Goal: Information Seeking & Learning: Learn about a topic

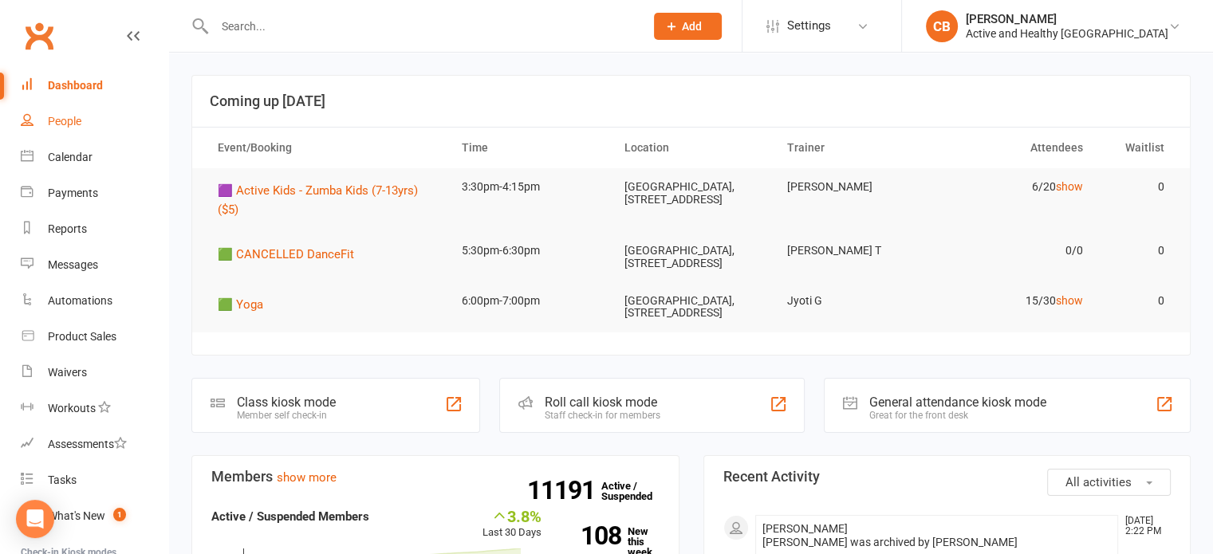
click at [69, 128] on div "People" at bounding box center [64, 121] width 33 height 13
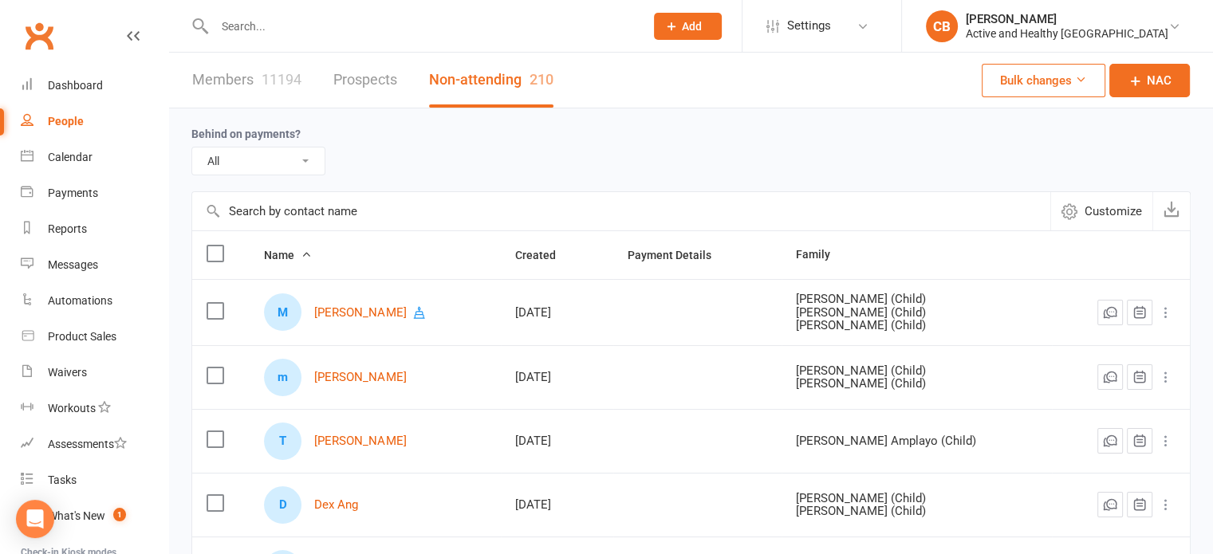
click at [355, 212] on input "text" at bounding box center [621, 211] width 858 height 38
paste input "[PERSON_NAME]"
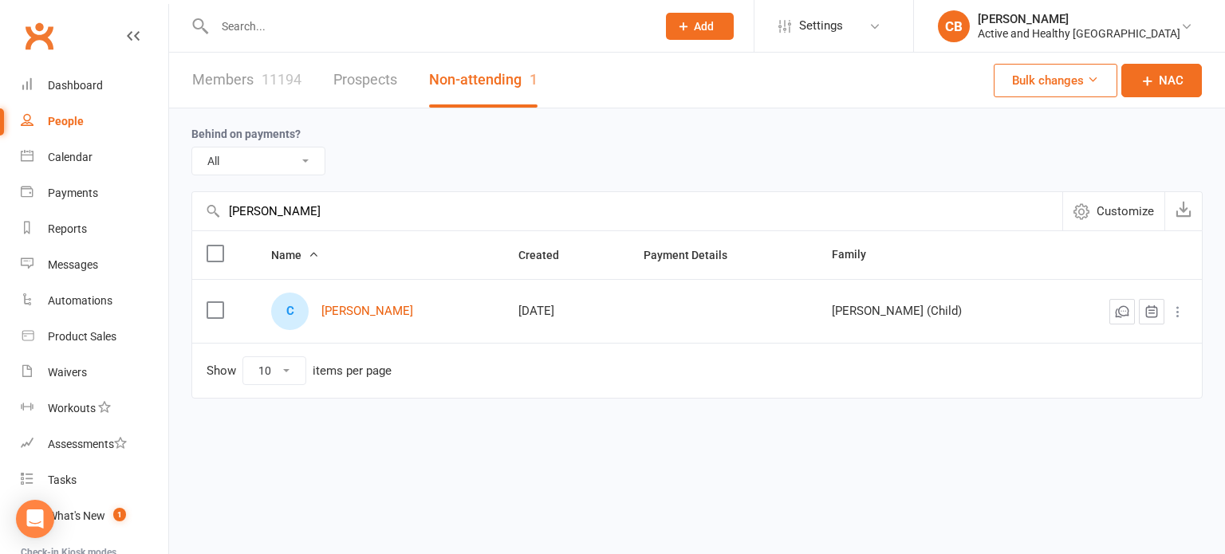
type input "[PERSON_NAME]"
click at [223, 73] on link "Members 11194" at bounding box center [246, 80] width 109 height 55
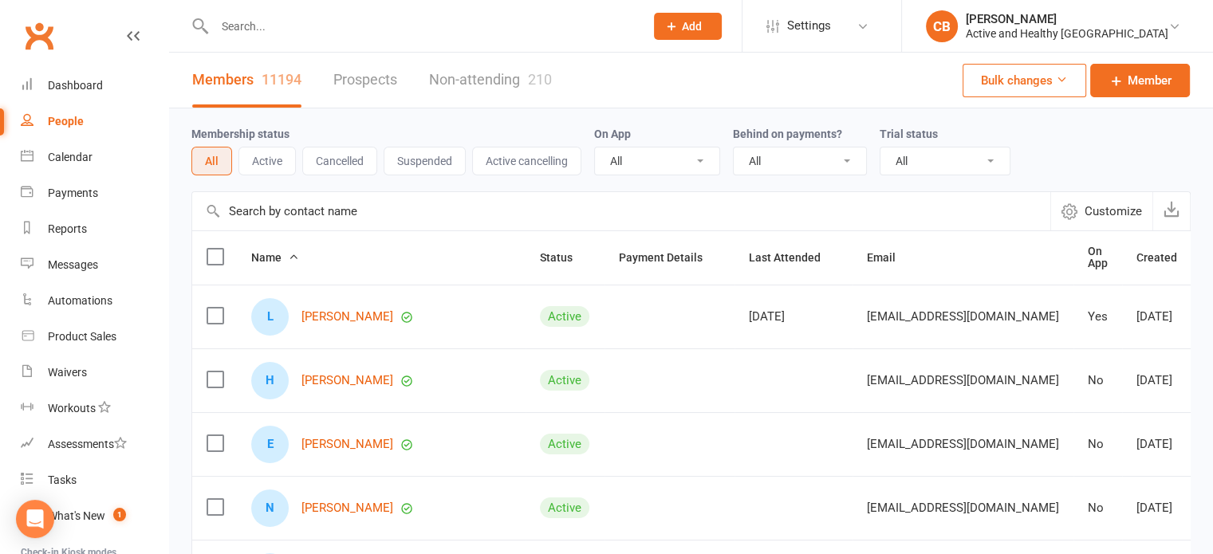
click at [276, 213] on input "text" at bounding box center [621, 211] width 858 height 38
paste input "Jelaire Wharekura"
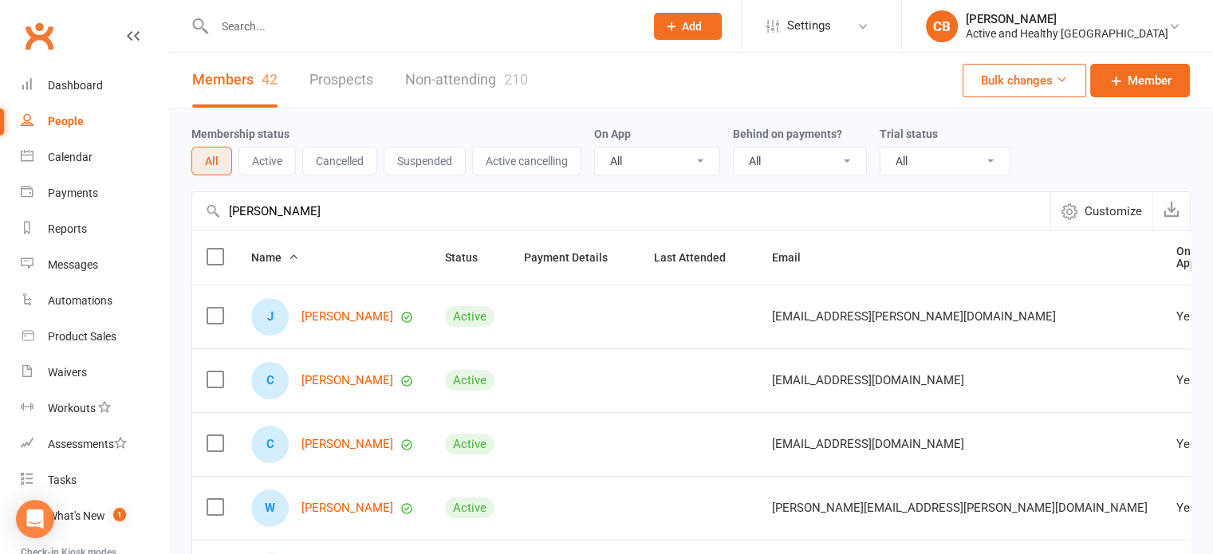
drag, startPoint x: 342, startPoint y: 222, endPoint x: 174, endPoint y: 216, distance: 168.3
click at [175, 217] on div "Membership status All Active Cancelled Suspended Active cancelling On App All Y…" at bounding box center [691, 554] width 1044 height 892
paste input "Debbie Cameron"
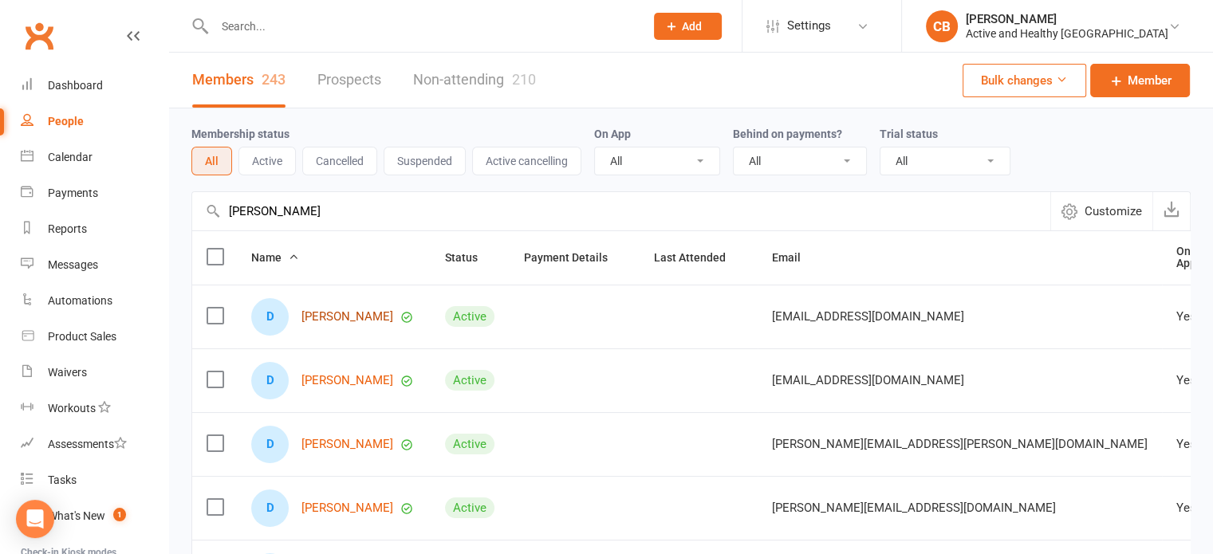
type input "Debbie Cameron"
click at [466, 82] on link "Non-attending 210" at bounding box center [474, 80] width 123 height 55
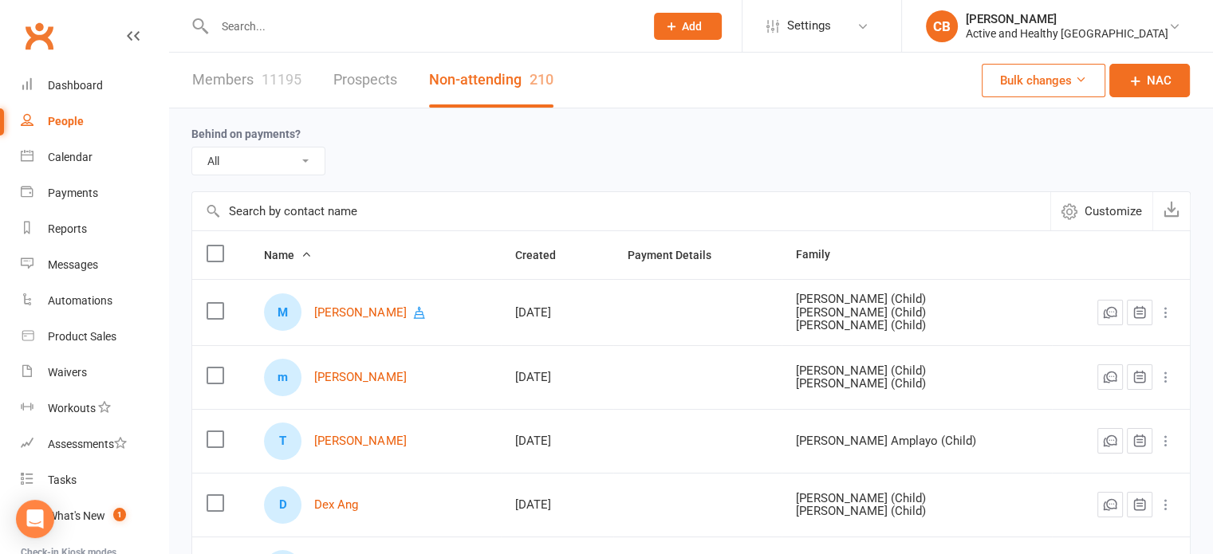
click at [325, 216] on input "text" at bounding box center [621, 211] width 858 height 38
paste input "Debbie Cameron"
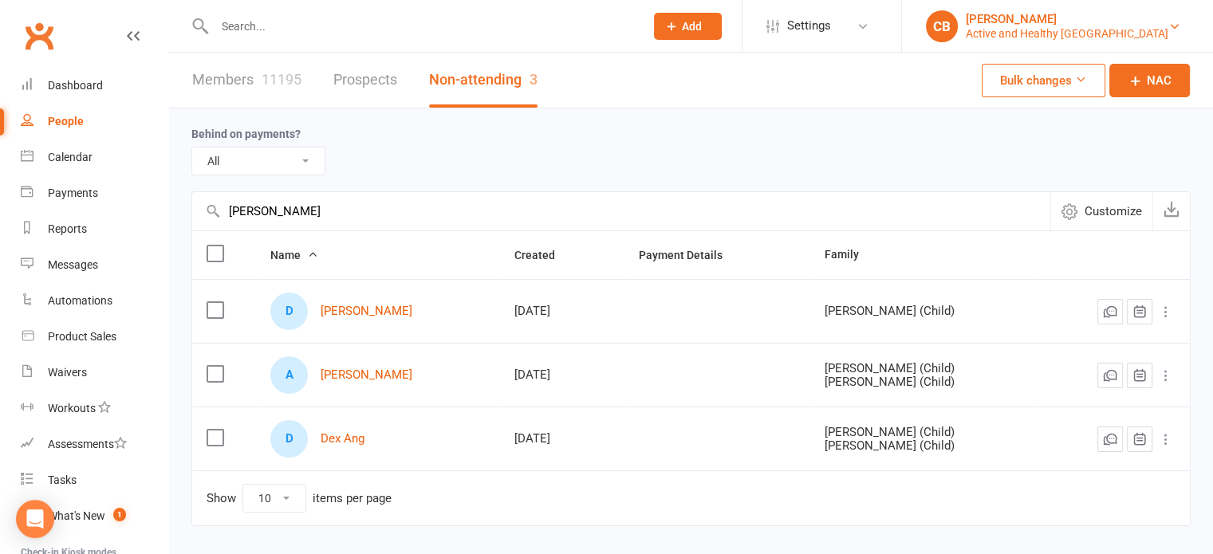
type input "Debbie Cameron"
click at [59, 159] on div "Calendar" at bounding box center [70, 157] width 45 height 13
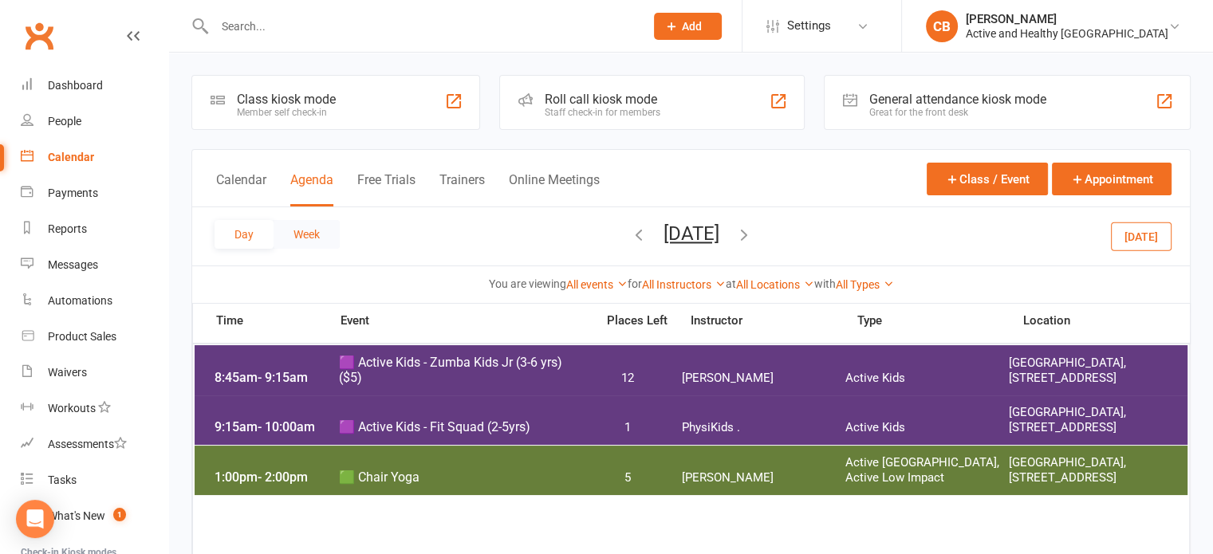
click at [328, 242] on button "Week" at bounding box center [306, 234] width 66 height 29
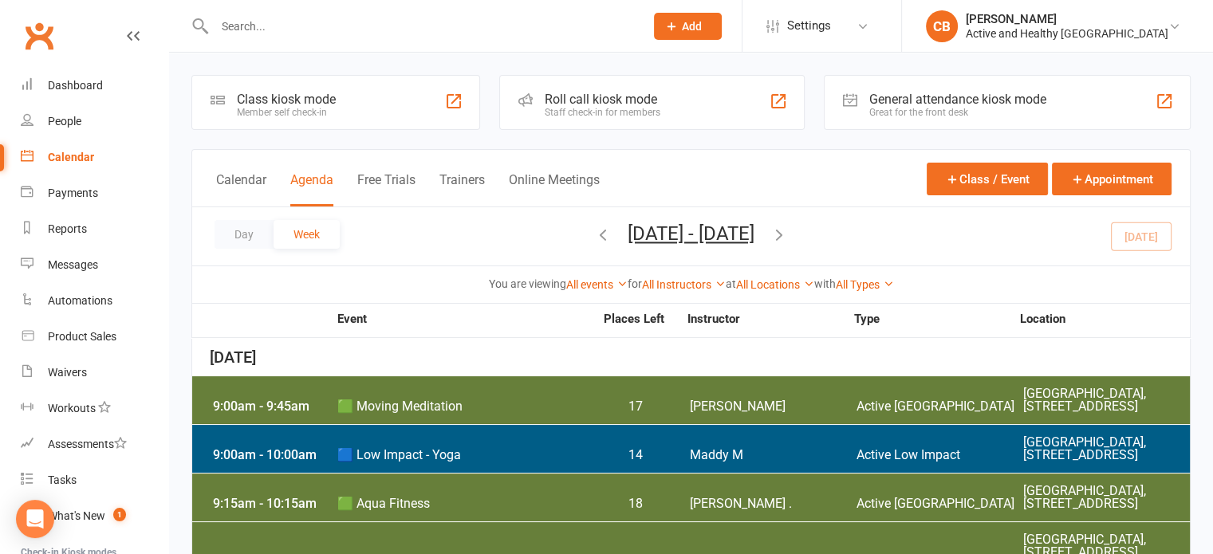
click at [788, 234] on icon "button" at bounding box center [779, 235] width 18 height 18
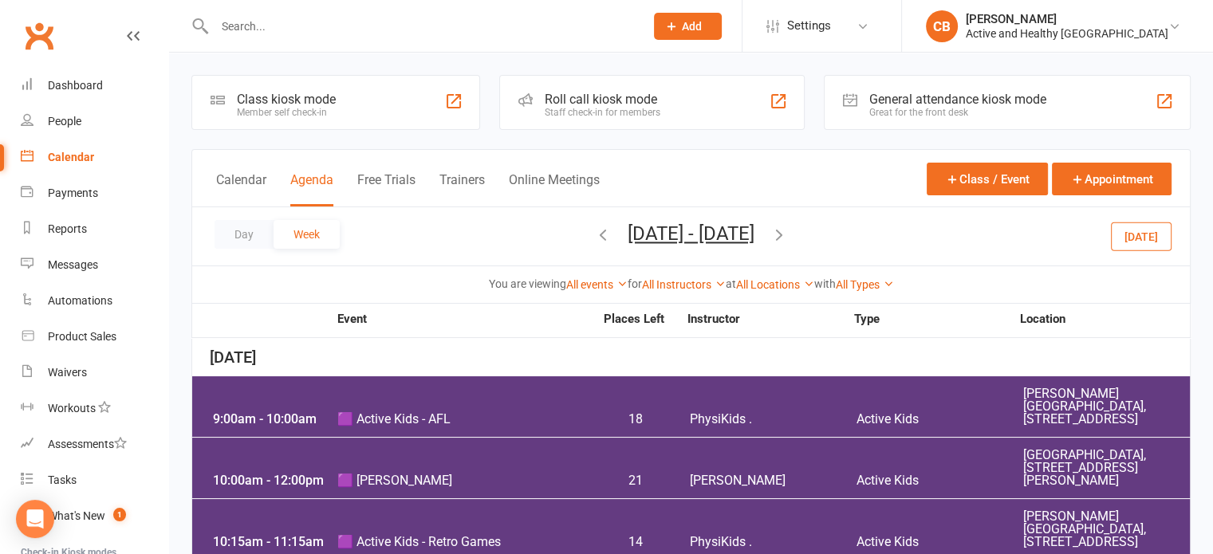
click at [594, 226] on icon "button" at bounding box center [603, 235] width 18 height 18
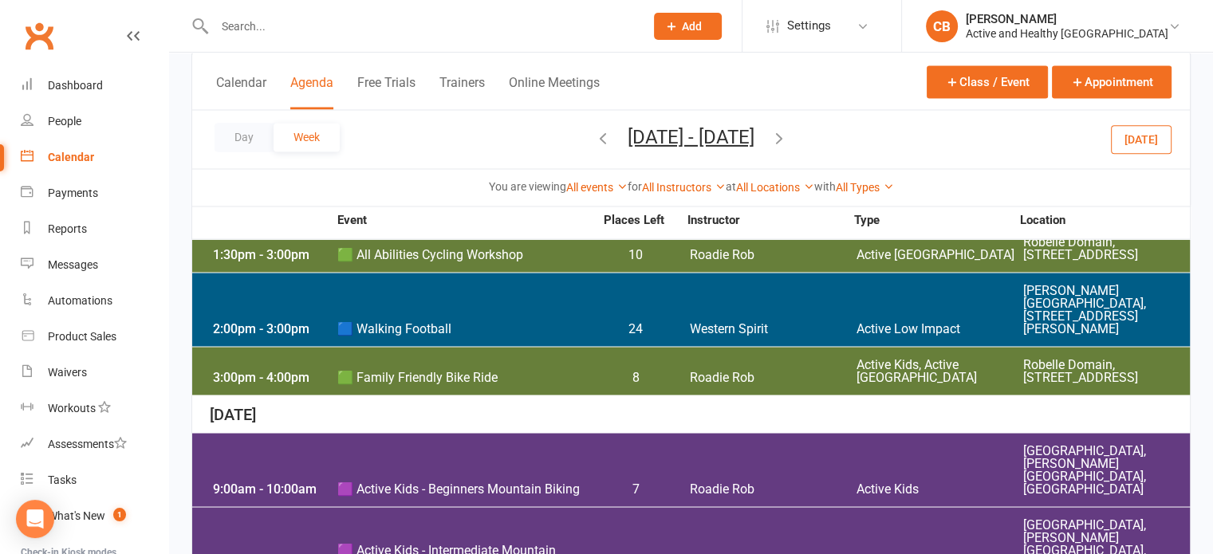
scroll to position [2857, 0]
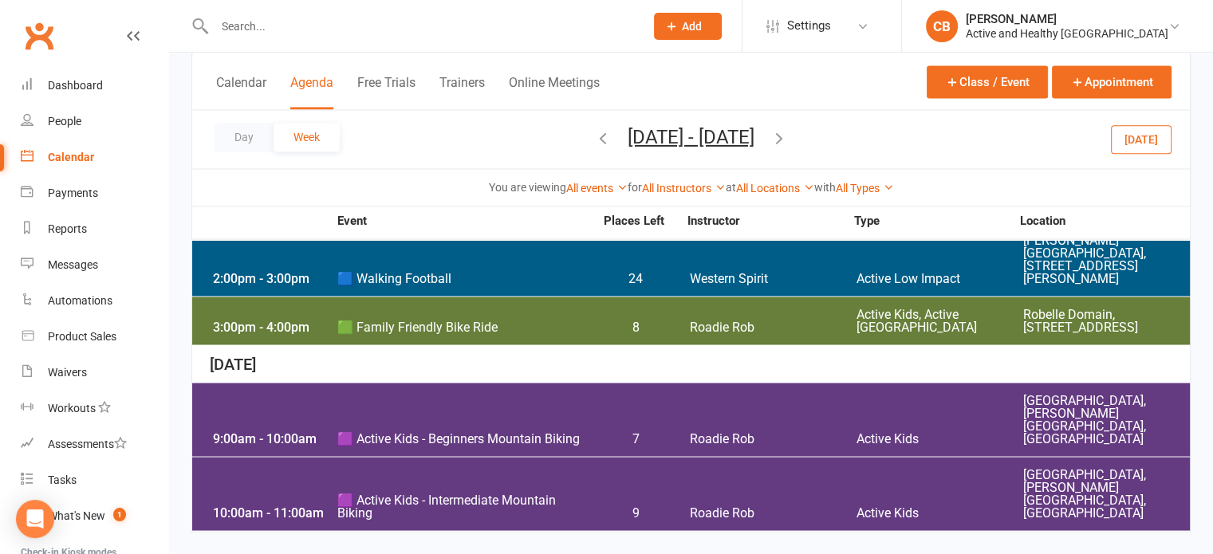
click at [788, 131] on icon "button" at bounding box center [779, 137] width 18 height 18
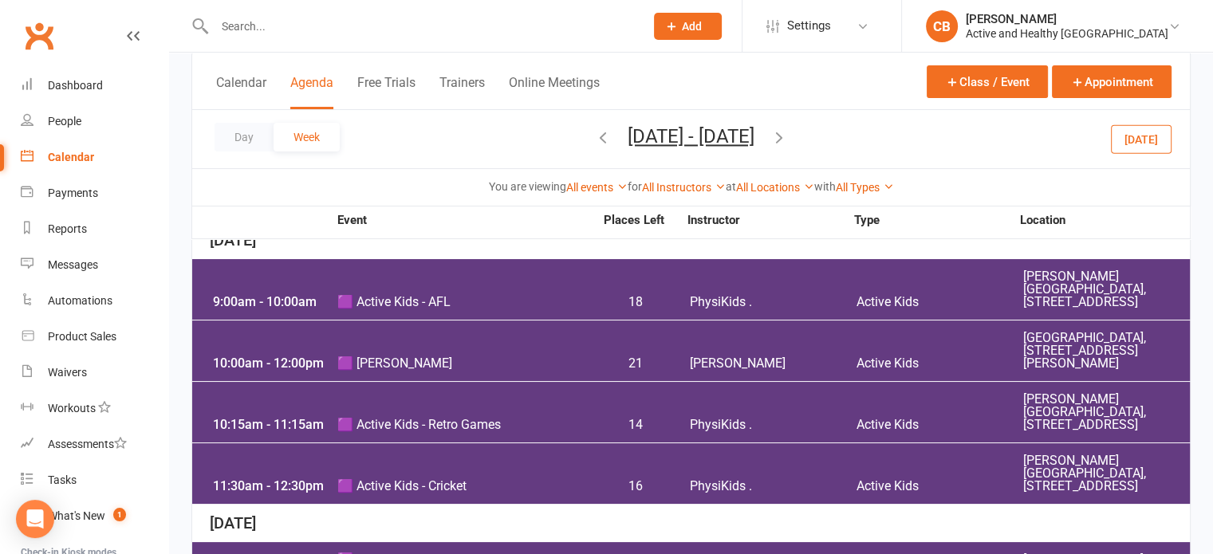
scroll to position [144, 0]
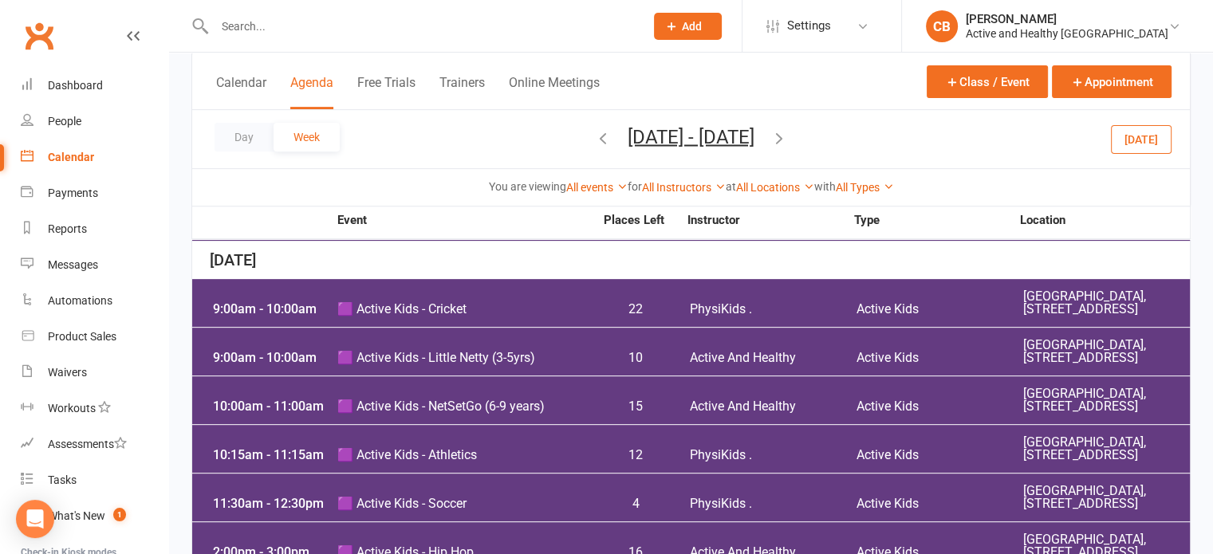
scroll to position [702, 0]
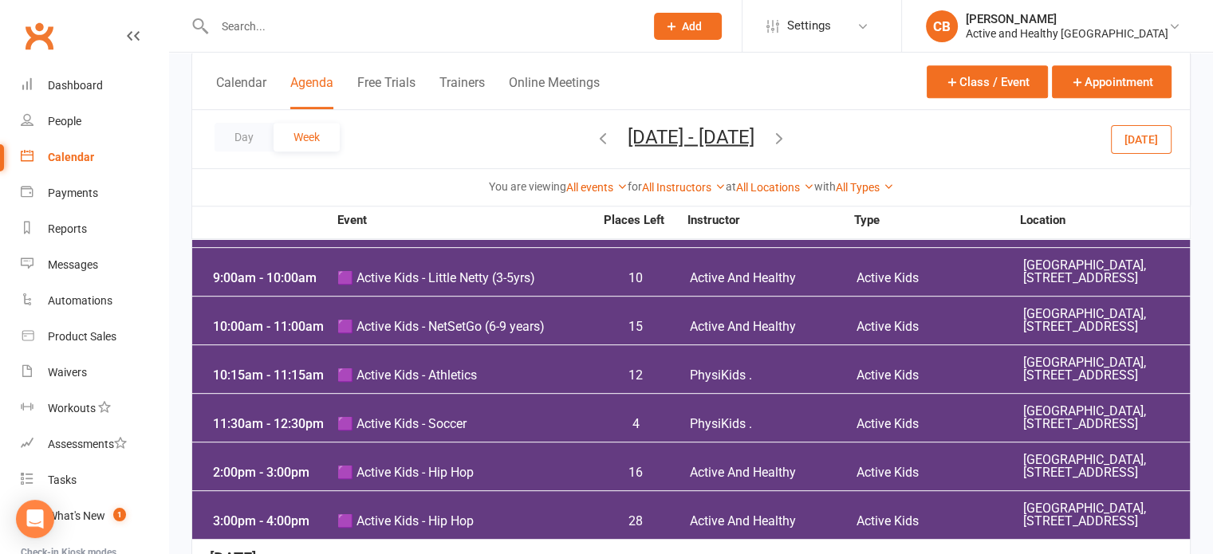
click at [175, 275] on div "Class kiosk mode Member self check-in Roll call kiosk mode Staff check-in for m…" at bounding box center [691, 491] width 1044 height 2282
click at [182, 261] on div "Class kiosk mode Member self check-in Roll call kiosk mode Staff check-in for m…" at bounding box center [691, 491] width 1044 height 2282
click at [177, 262] on div "Class kiosk mode Member self check-in Roll call kiosk mode Staff check-in for m…" at bounding box center [691, 491] width 1044 height 2282
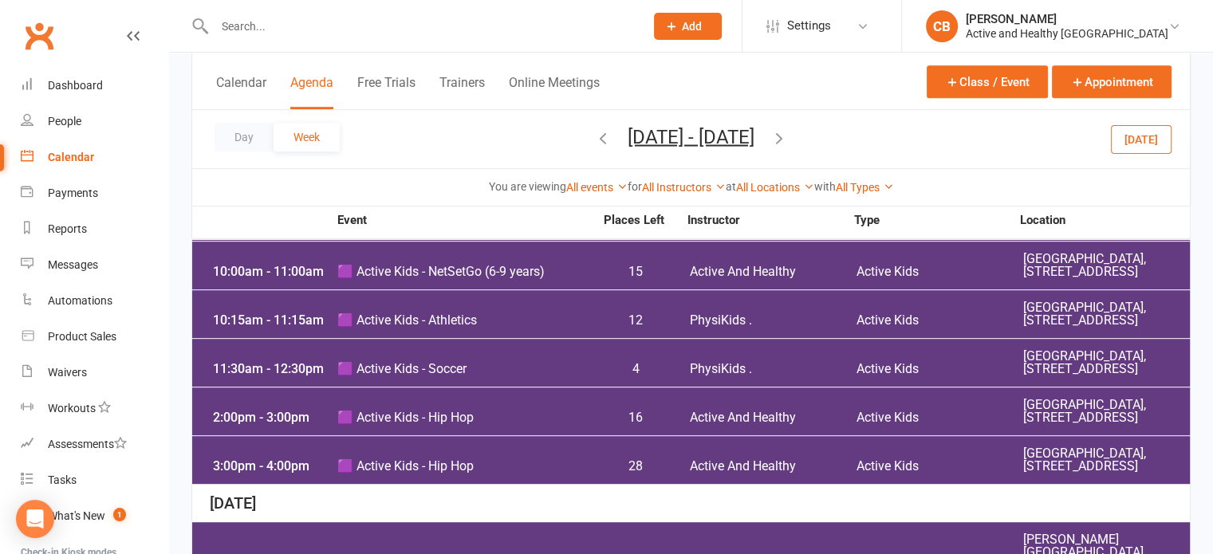
scroll to position [782, 0]
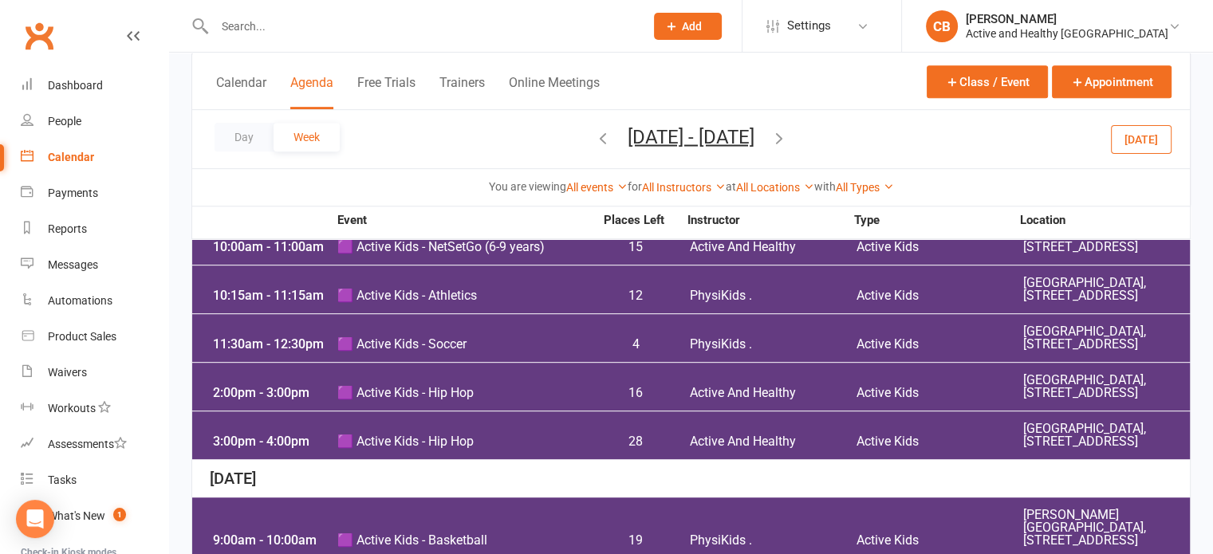
click at [1196, 258] on div "Class kiosk mode Member self check-in Roll call kiosk mode Staff check-in for m…" at bounding box center [691, 411] width 1044 height 2282
click at [77, 118] on div "People" at bounding box center [64, 121] width 33 height 13
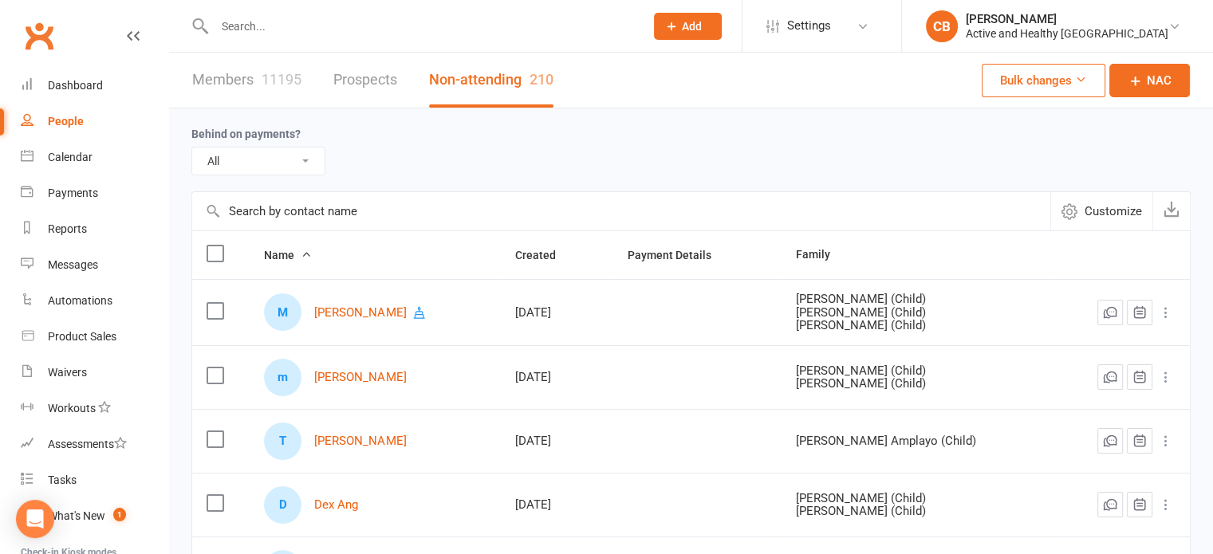
click at [372, 195] on input "text" at bounding box center [621, 211] width 858 height 38
click at [427, 203] on input "text" at bounding box center [621, 211] width 858 height 38
paste input "[PERSON_NAME]"
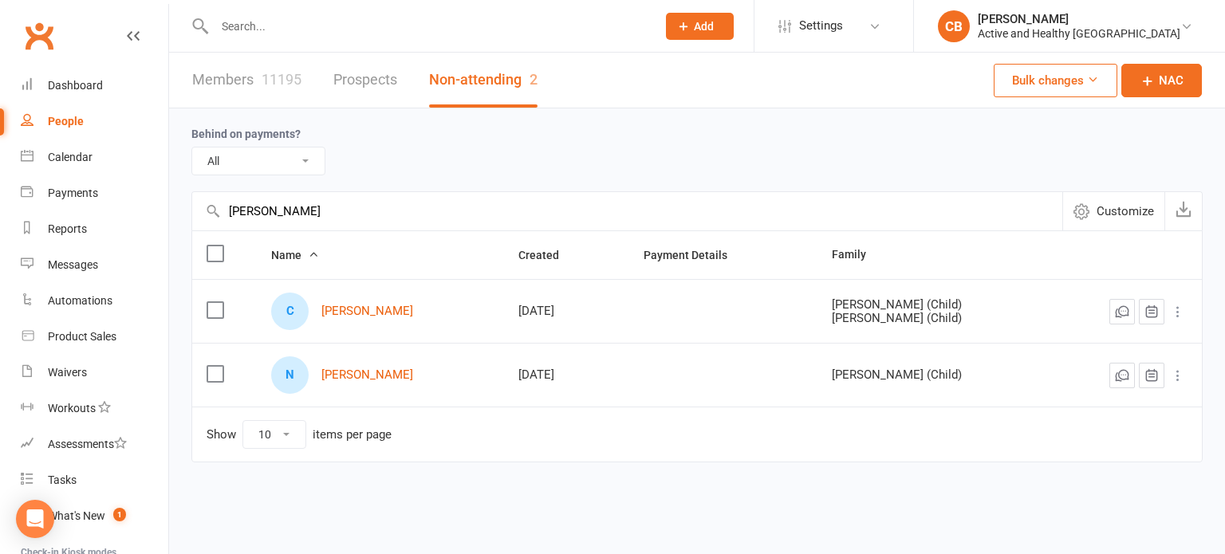
type input "[PERSON_NAME]"
click at [250, 75] on link "Members 11195" at bounding box center [246, 80] width 109 height 55
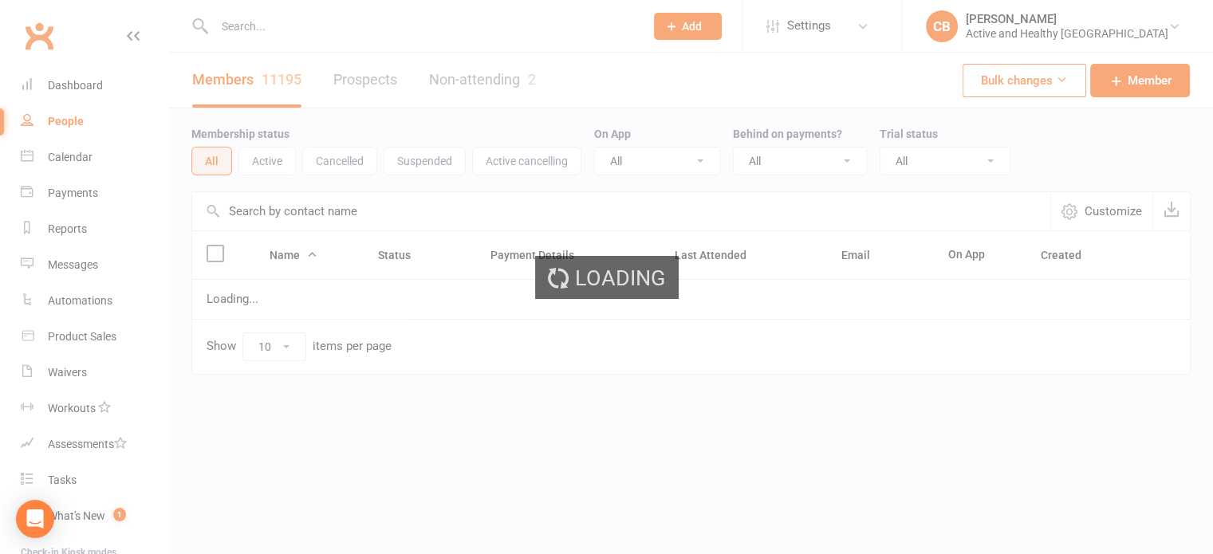
click at [289, 206] on input "text" at bounding box center [621, 211] width 858 height 38
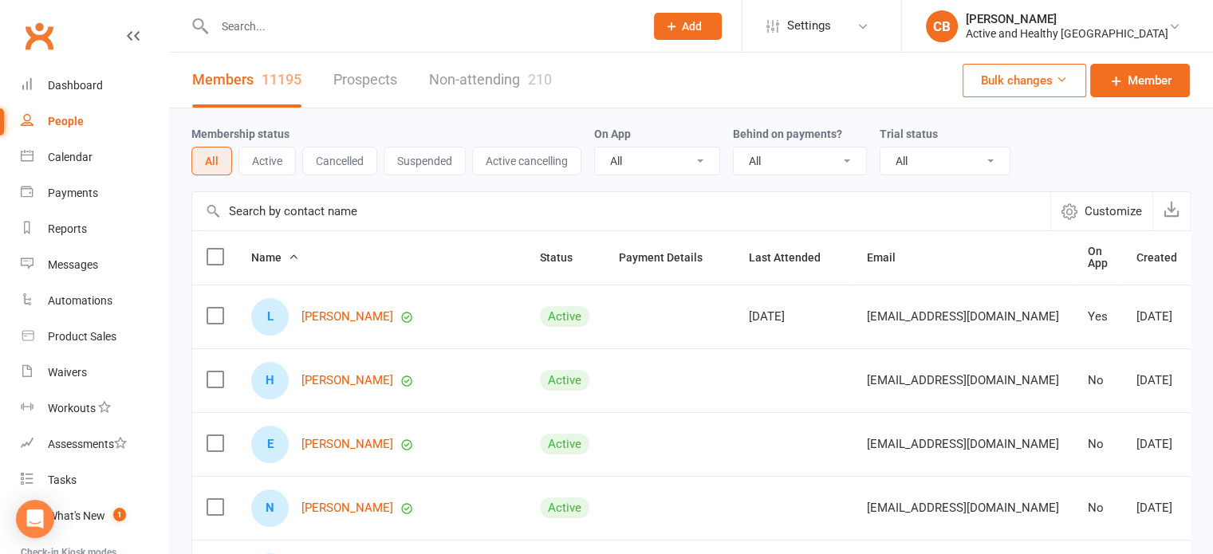
paste input "[PERSON_NAME]"
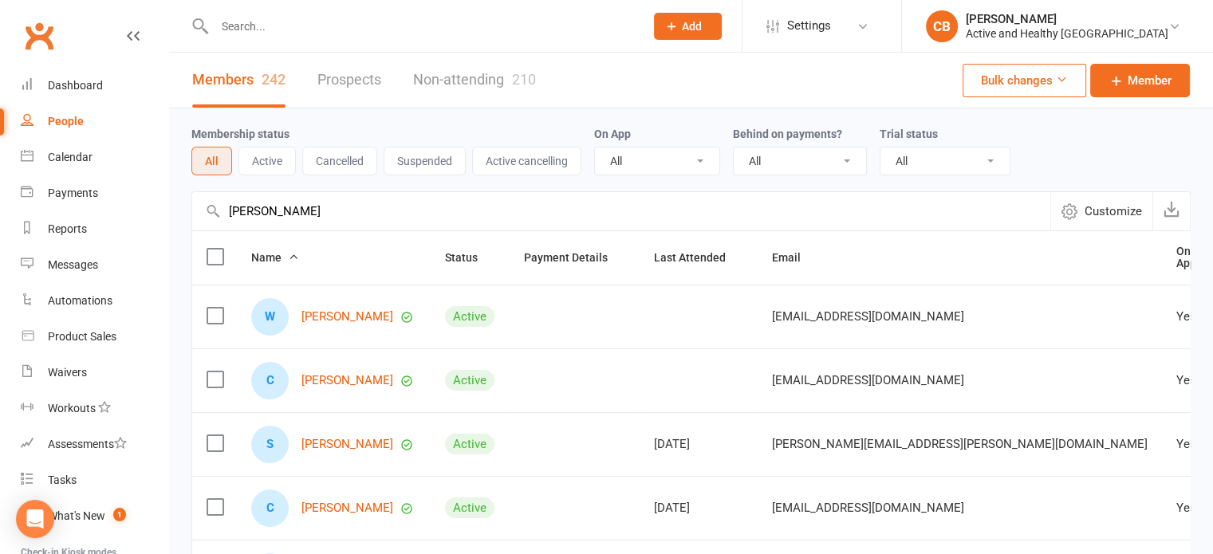
type input "[PERSON_NAME]"
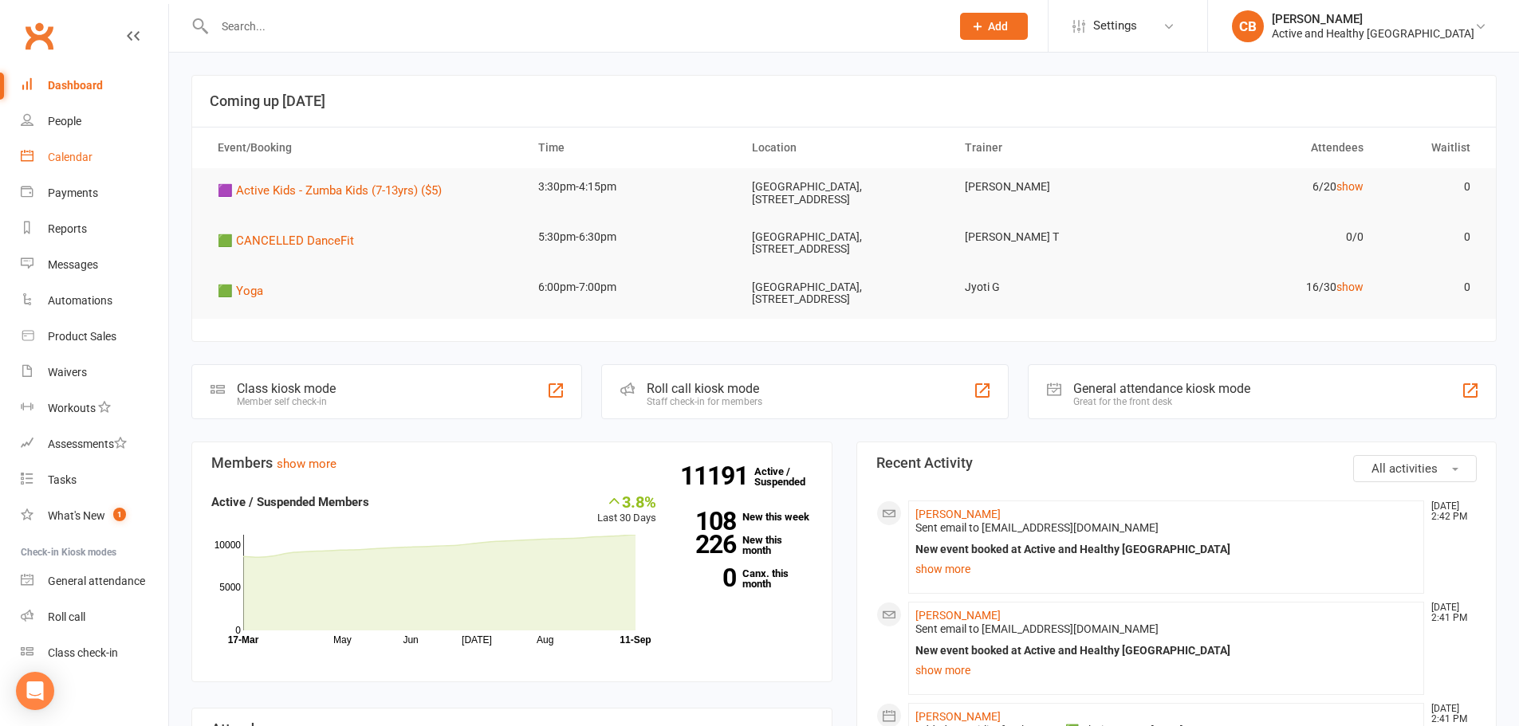
click at [67, 151] on div "Calendar" at bounding box center [70, 157] width 45 height 13
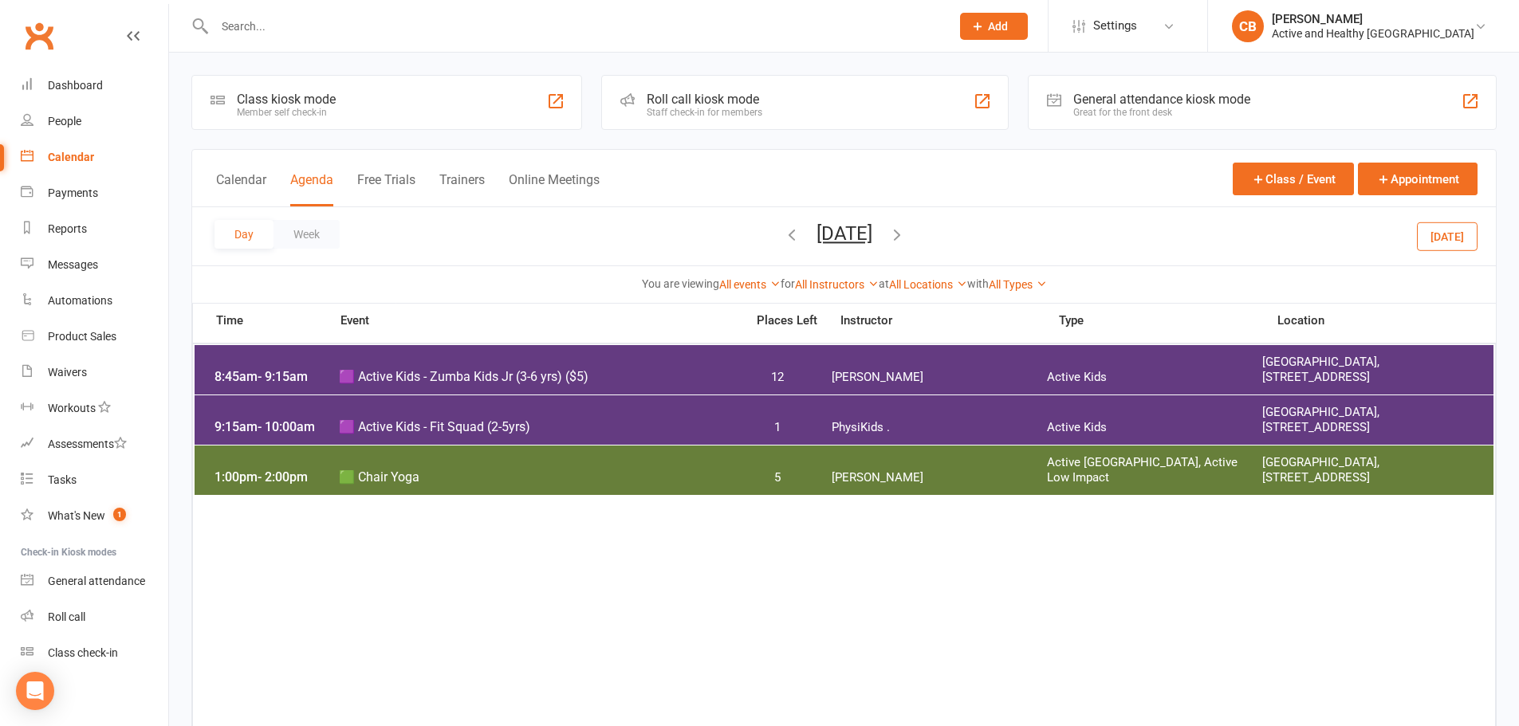
click at [308, 210] on div "Day Week Friday, Sep 12, 2025 September 2025 Sun Mon Tue Wed Thu Fri Sat 31 01 …" at bounding box center [844, 236] width 1304 height 58
click at [352, 226] on div "Day Week Friday, Sep 12, 2025 September 2025 Sun Mon Tue Wed Thu Fri Sat 31 01 …" at bounding box center [844, 236] width 1304 height 58
click at [317, 232] on button "Week" at bounding box center [306, 234] width 66 height 29
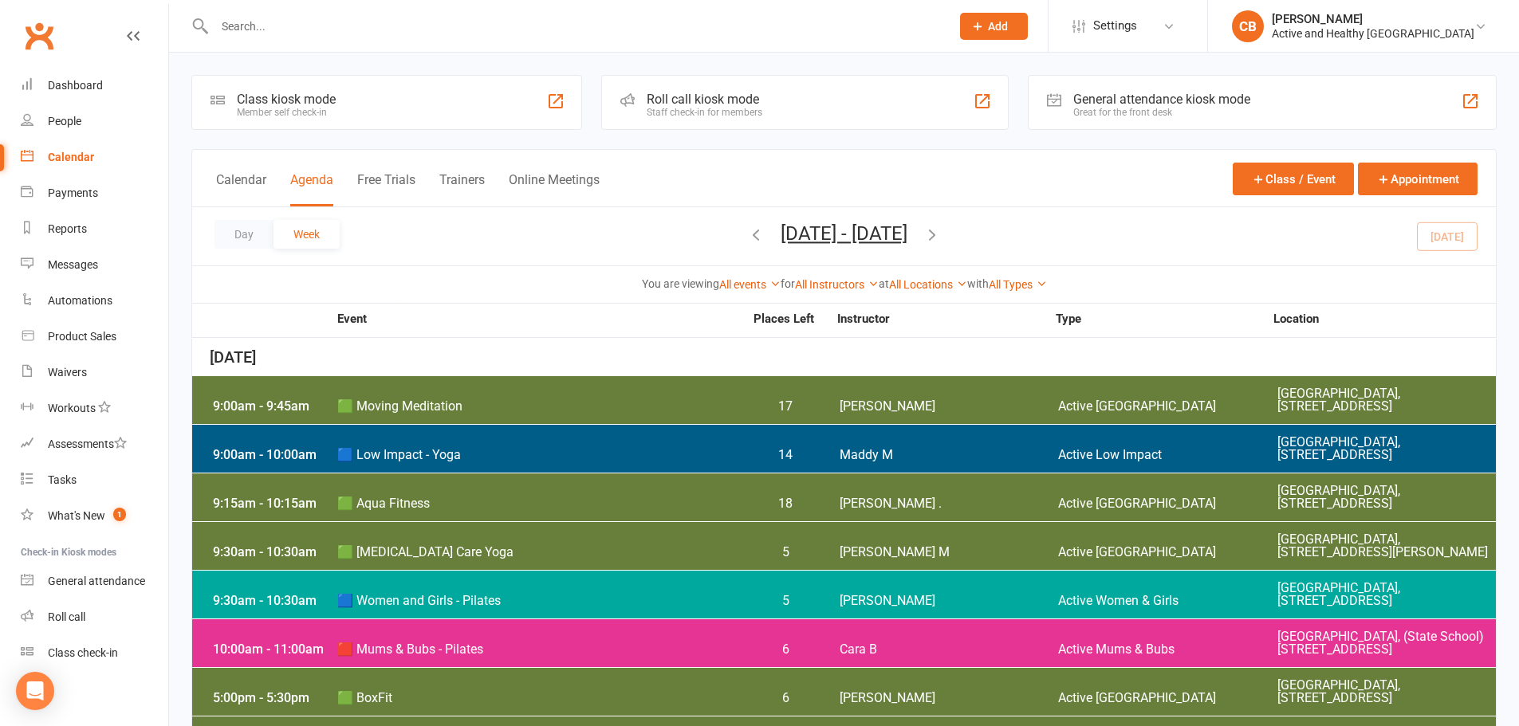
click at [941, 229] on icon "button" at bounding box center [932, 235] width 18 height 18
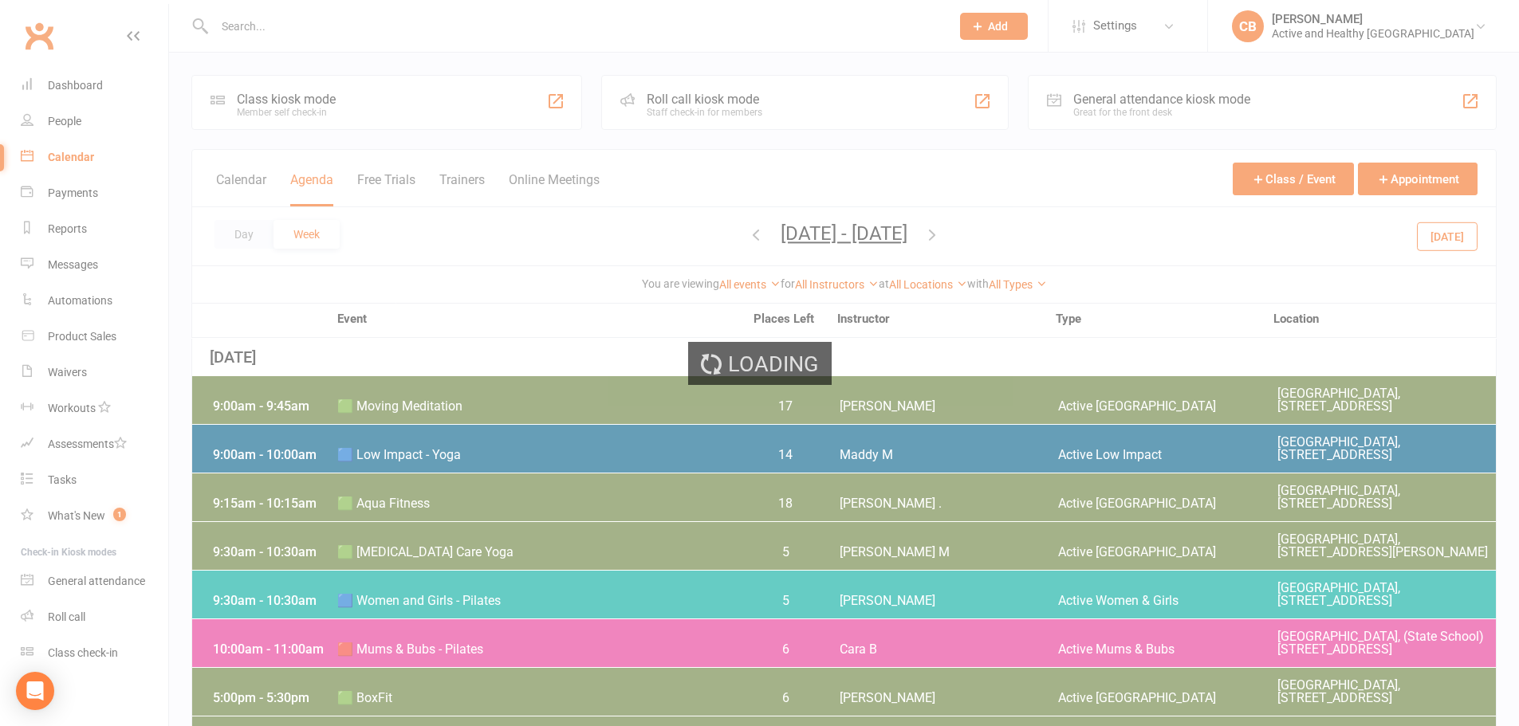
click at [986, 229] on div "Loading" at bounding box center [759, 363] width 1519 height 726
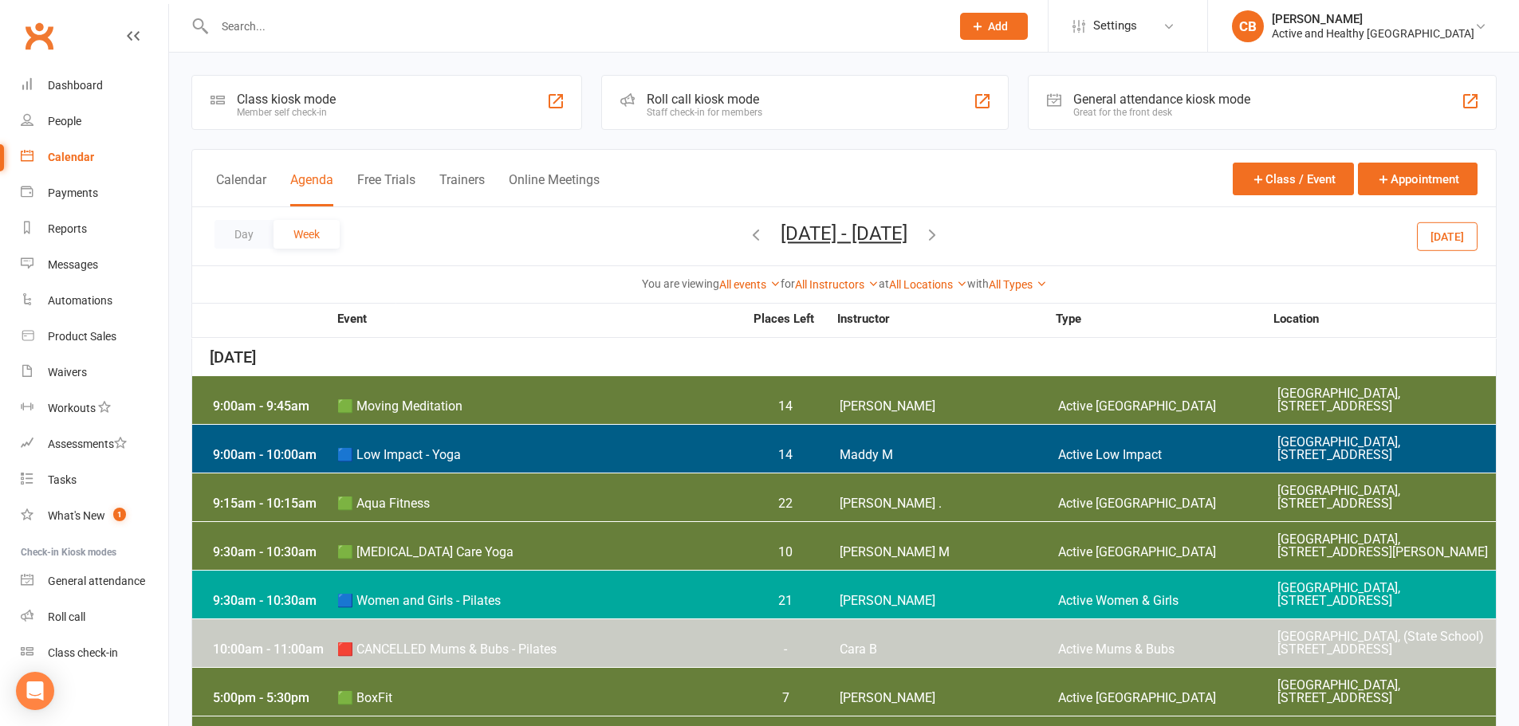
click at [941, 233] on icon "button" at bounding box center [932, 235] width 18 height 18
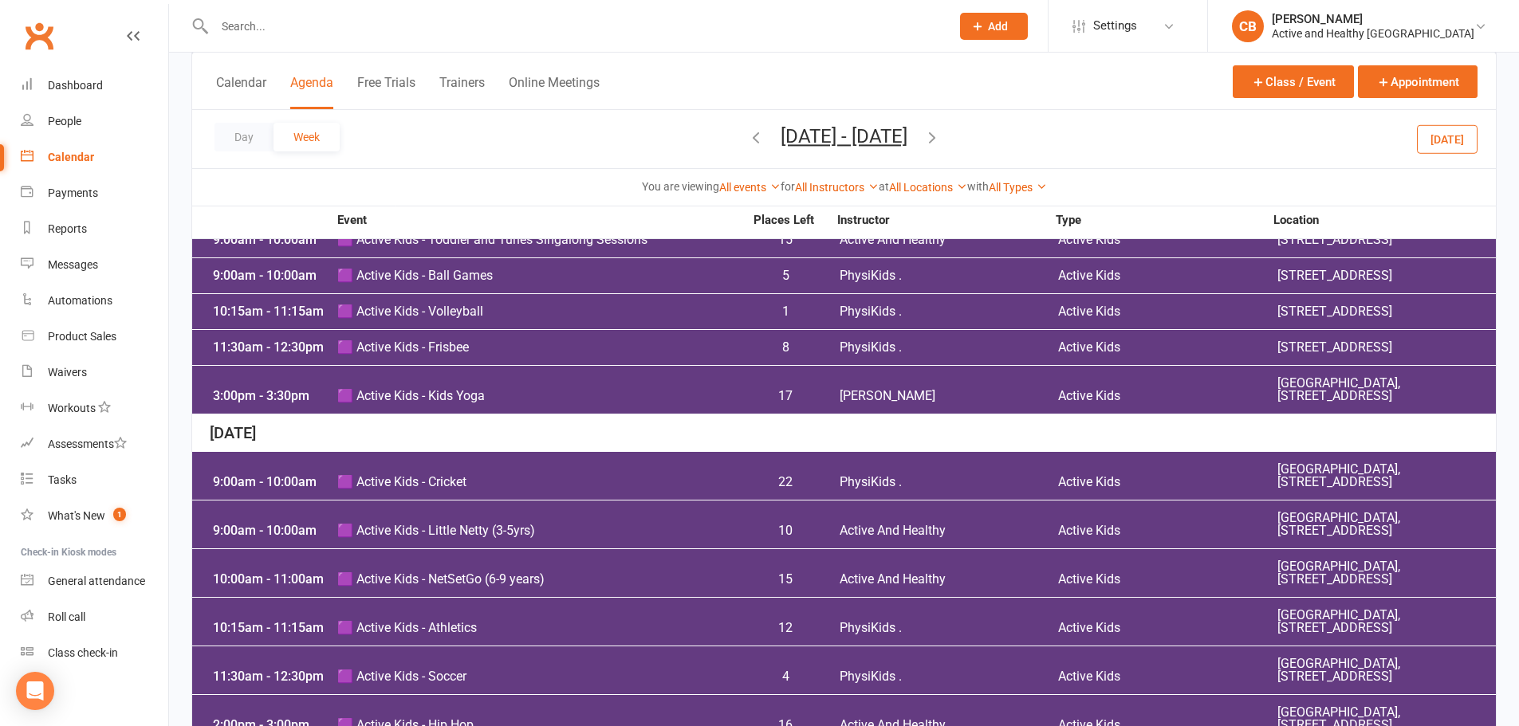
scroll to position [478, 0]
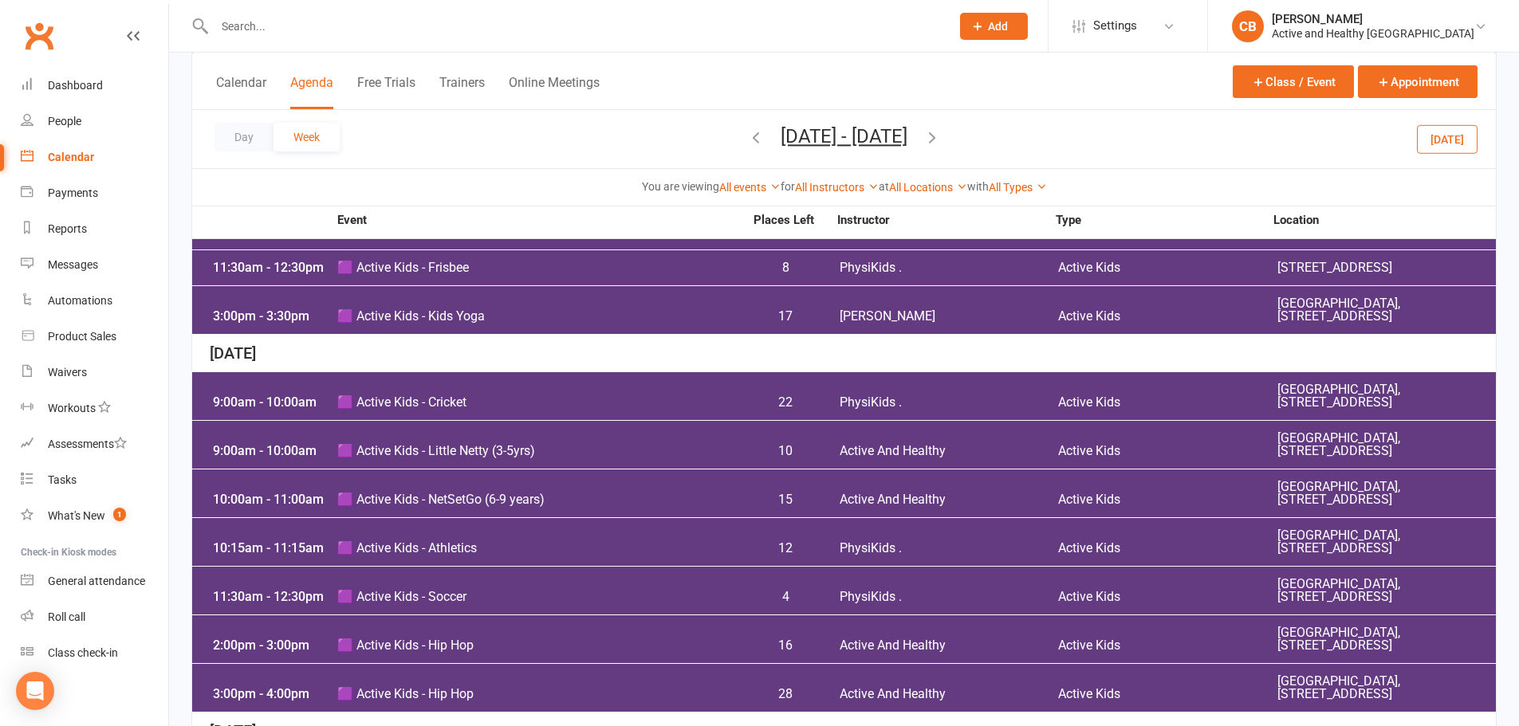
drag, startPoint x: 502, startPoint y: 491, endPoint x: 1074, endPoint y: 202, distance: 640.8
click at [1183, 131] on div "Day Week Sep 22, 2025 - Sep 28, 2025 September 2025 Sun Mon Tue Wed Thu Fri Sat…" at bounding box center [844, 139] width 1304 height 58
click at [1169, 420] on div "9:00am - 10:00am 🟪 Active Kids - Cricket 22 PhysiKids . Active Kids Limestone P…" at bounding box center [844, 396] width 1304 height 48
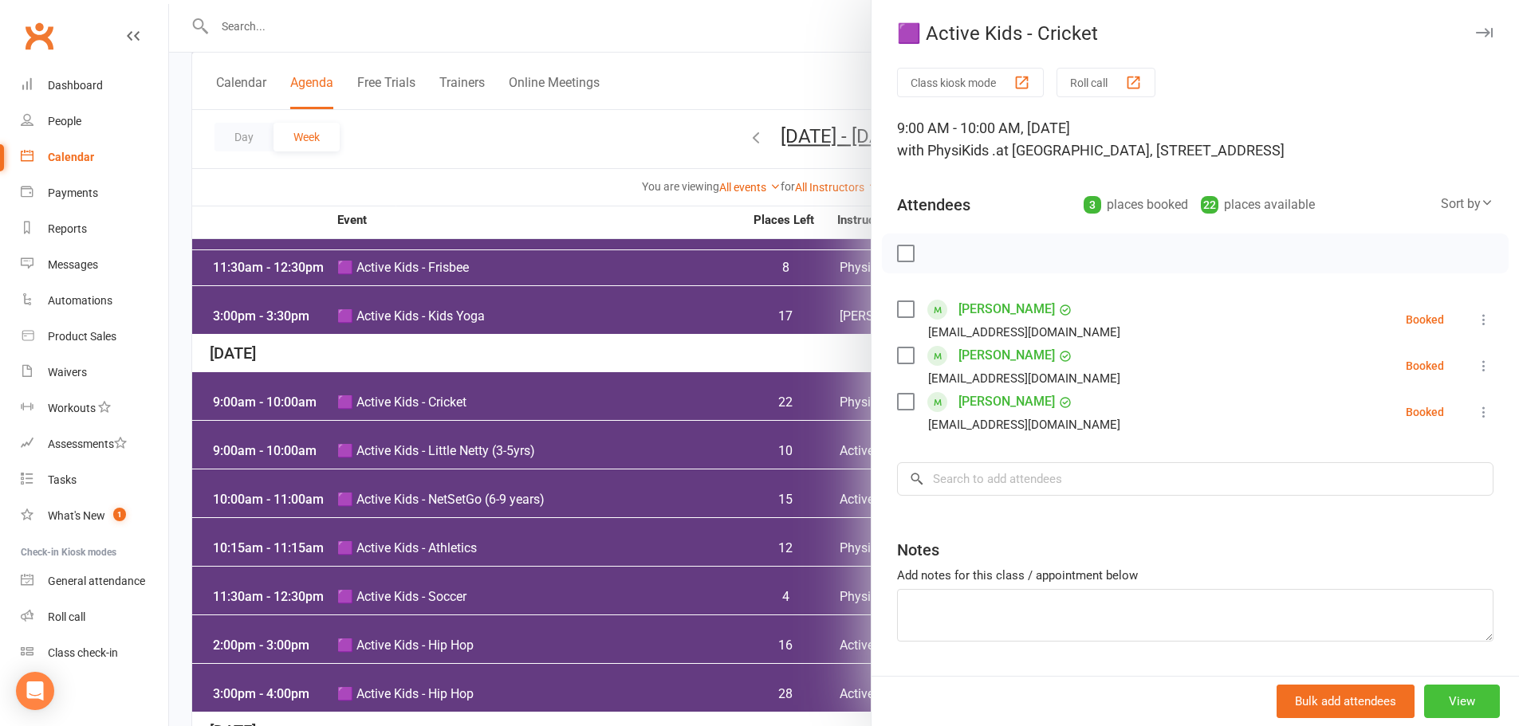
click at [1432, 701] on button "View" at bounding box center [1462, 701] width 76 height 33
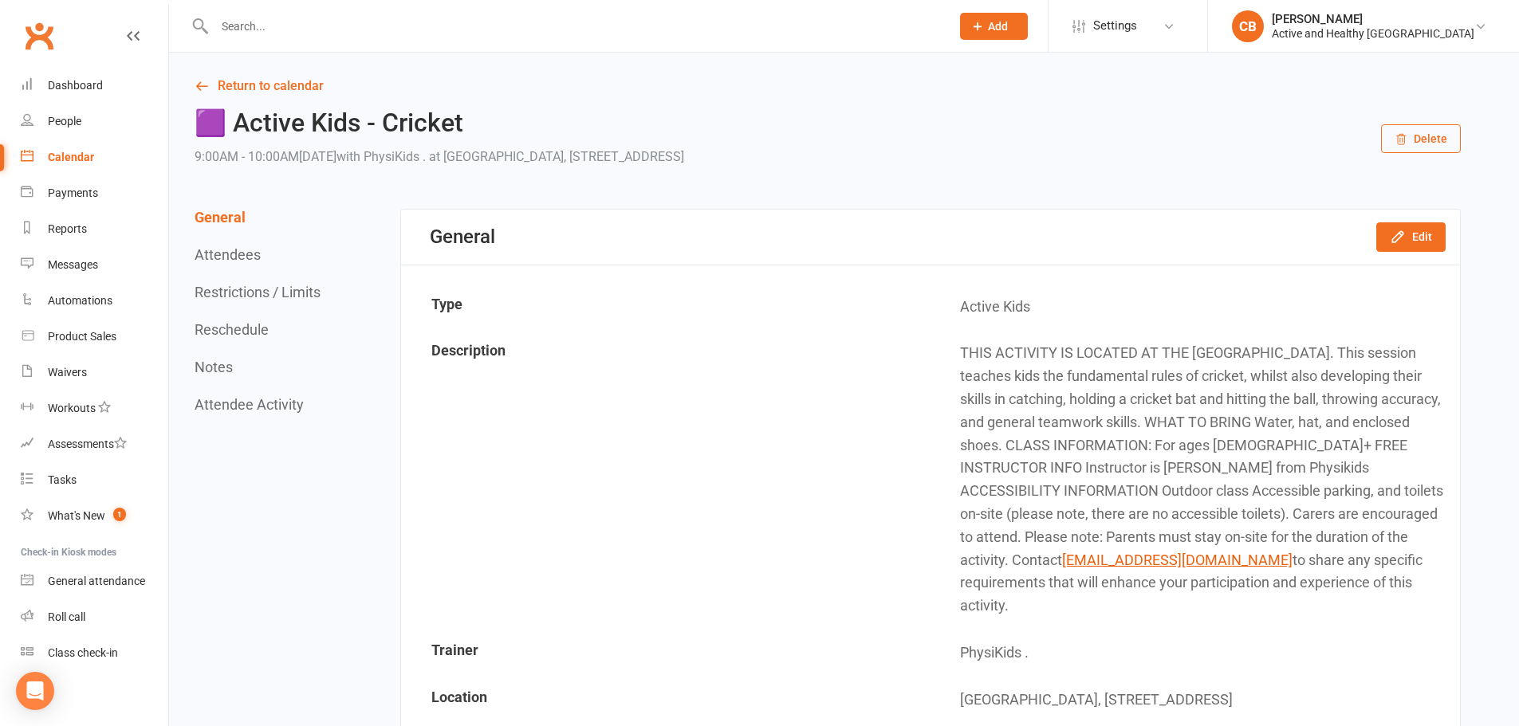
click at [200, 85] on icon at bounding box center [202, 86] width 14 height 14
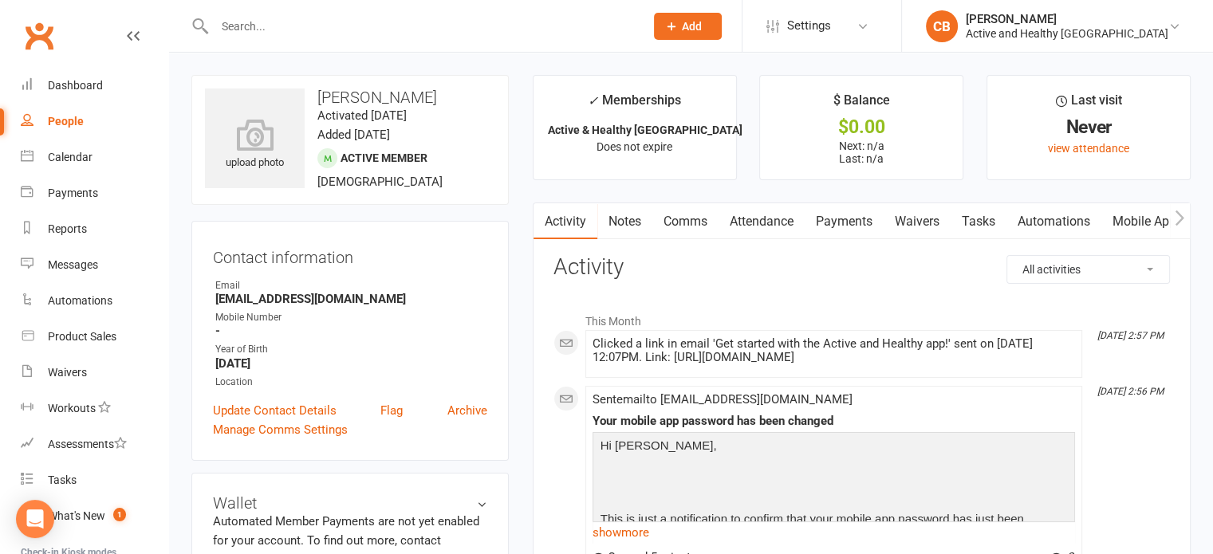
click at [1133, 216] on link "Mobile App" at bounding box center [1144, 221] width 86 height 37
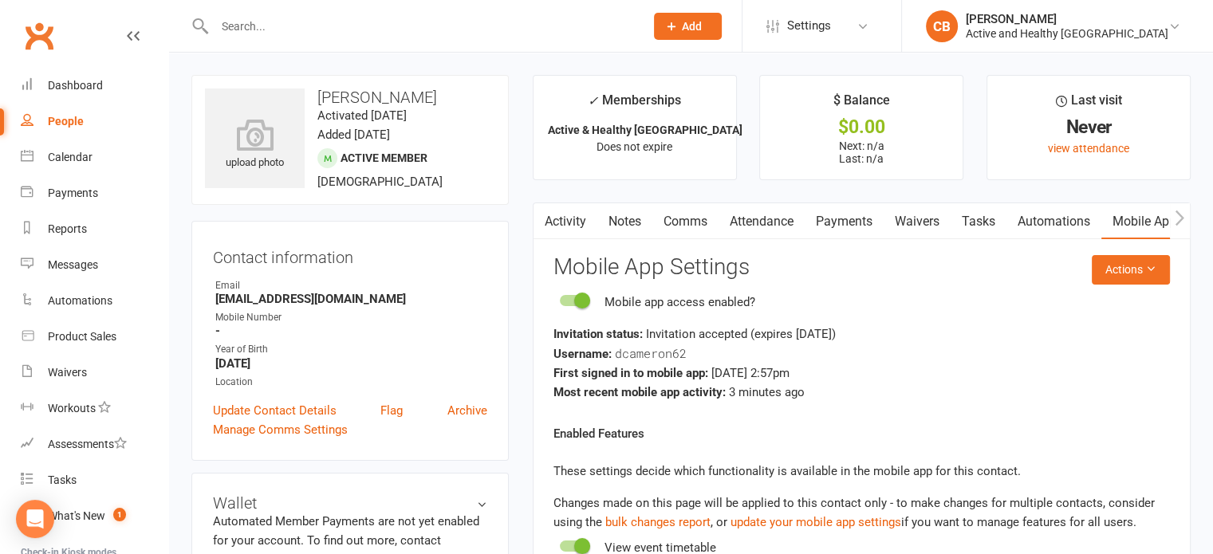
click at [797, 210] on link "Attendance" at bounding box center [761, 221] width 86 height 37
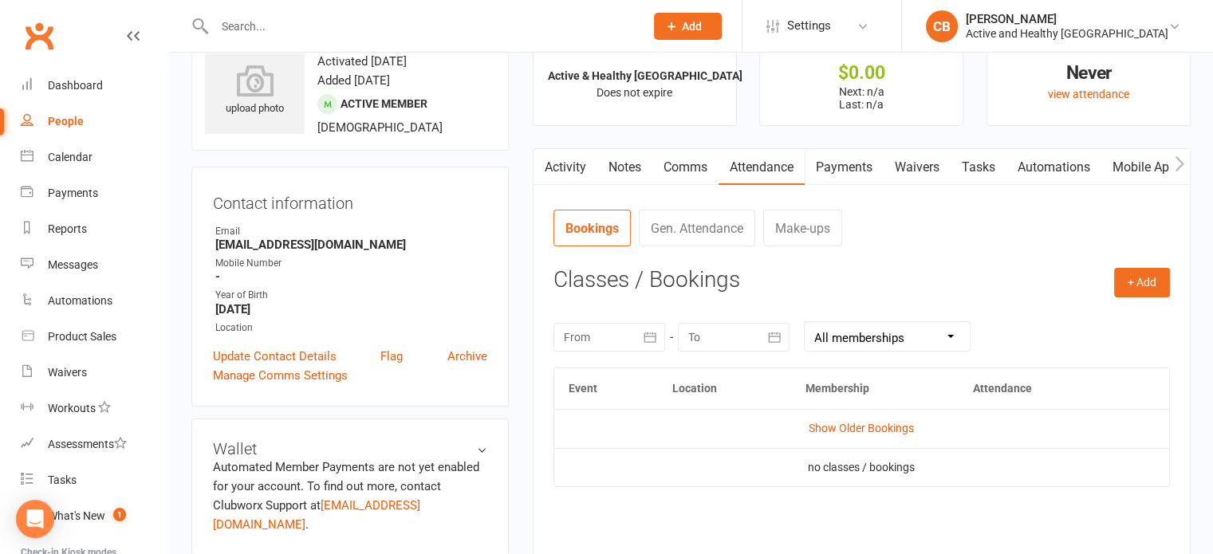
scroll to position [80, 0]
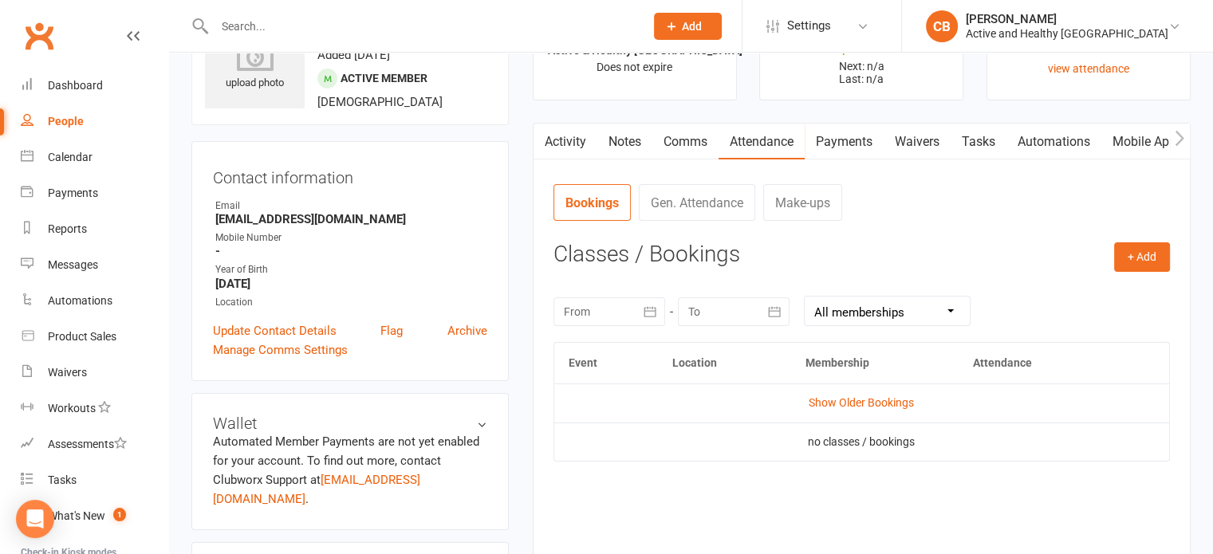
click at [1122, 133] on link "Mobile App" at bounding box center [1144, 142] width 86 height 37
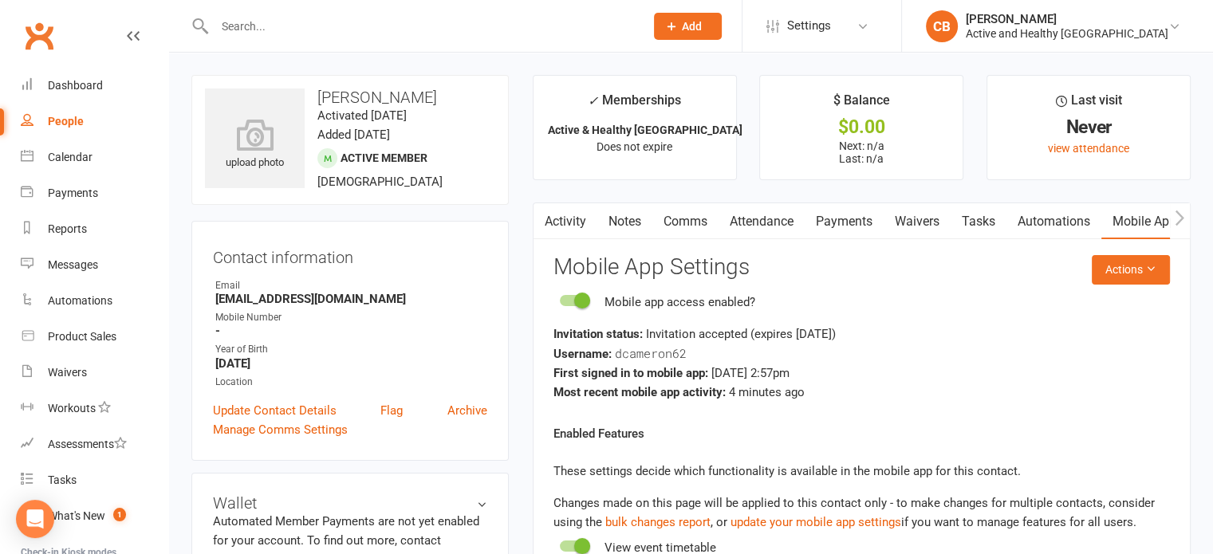
click at [59, 112] on link "People" at bounding box center [95, 122] width 148 height 36
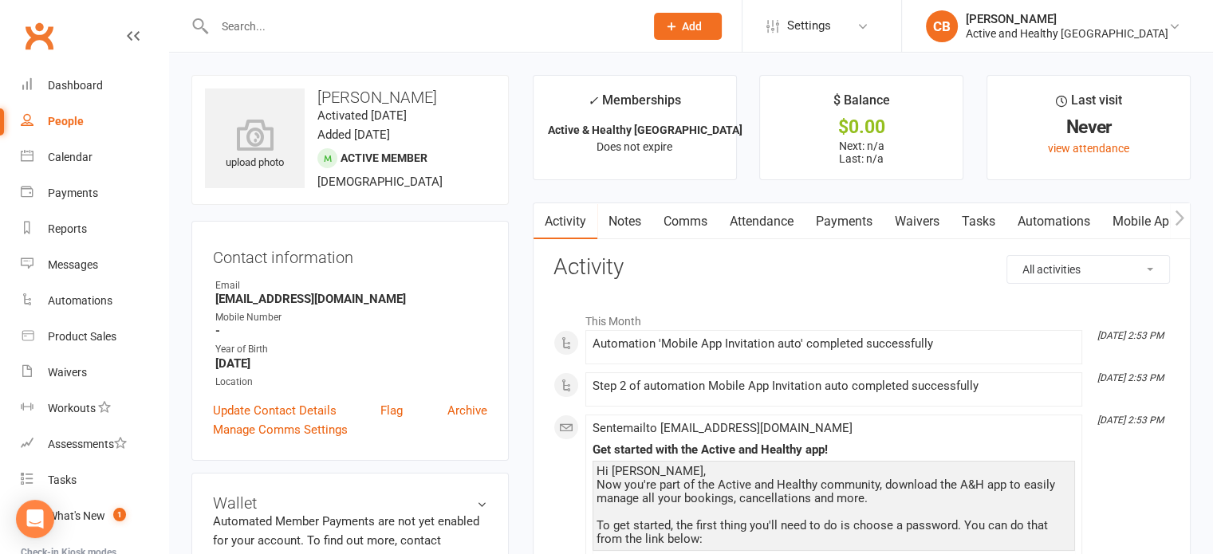
click at [1136, 229] on link "Mobile App" at bounding box center [1144, 221] width 86 height 37
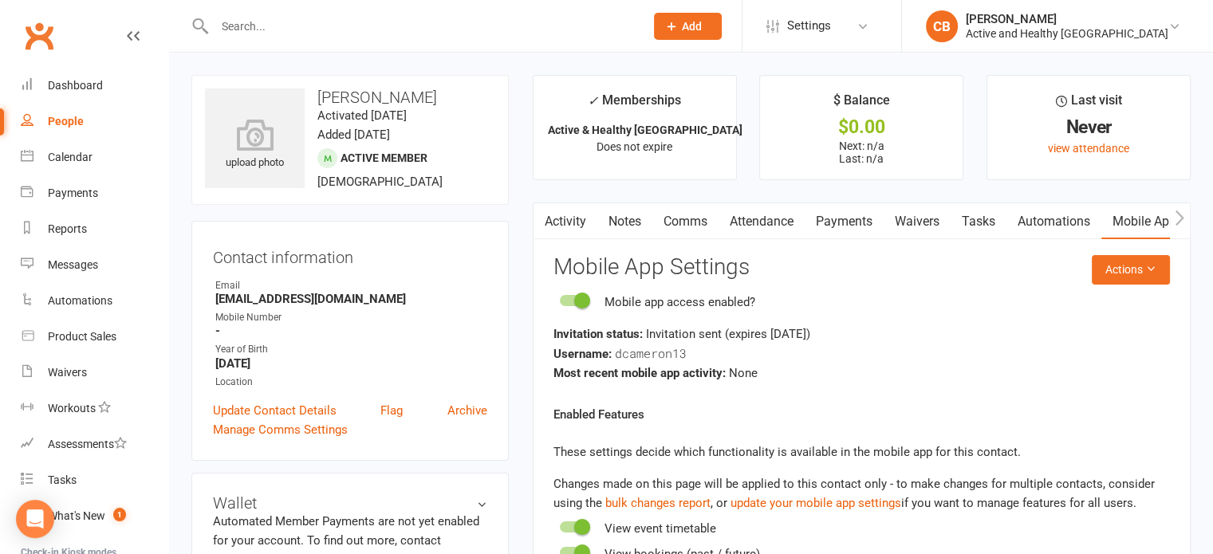
click at [778, 226] on link "Attendance" at bounding box center [761, 221] width 86 height 37
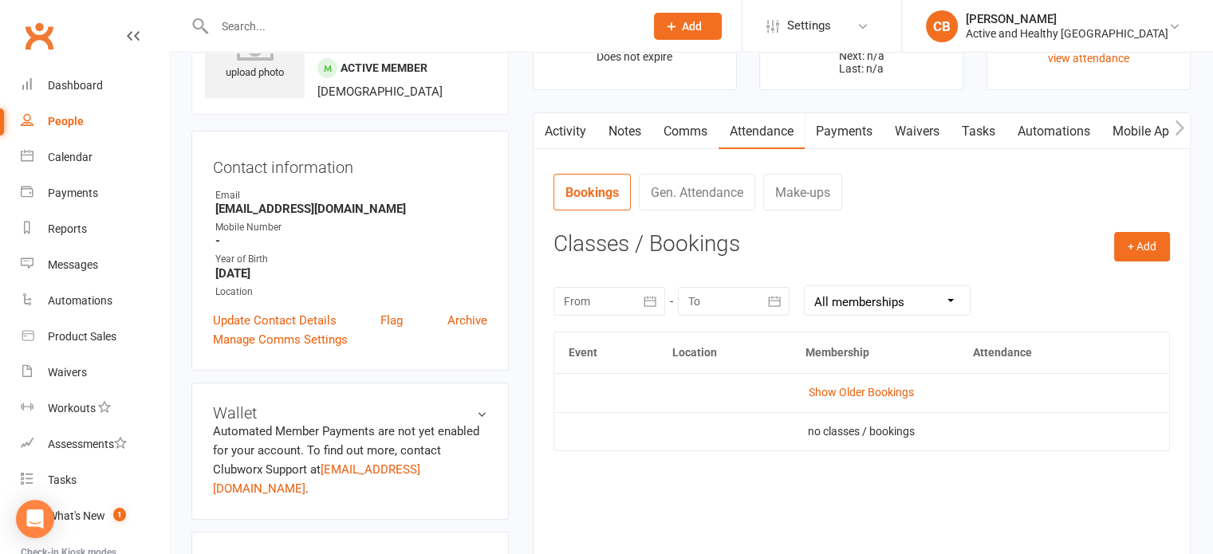
scroll to position [239, 0]
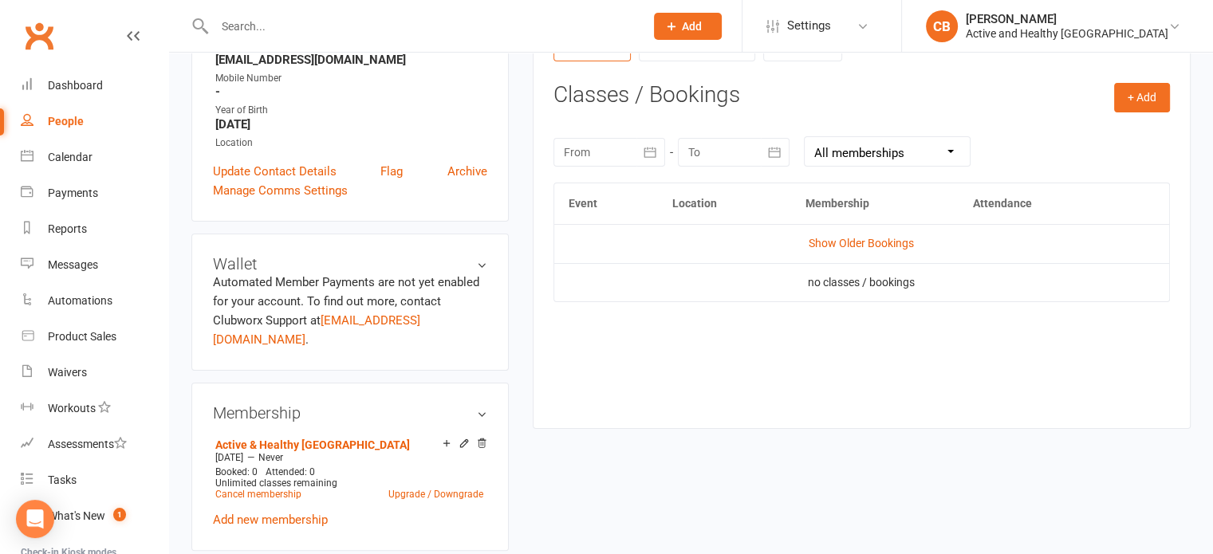
click at [875, 250] on td "Show Older Bookings" at bounding box center [861, 243] width 615 height 38
click at [478, 168] on link "Archive" at bounding box center [467, 171] width 40 height 19
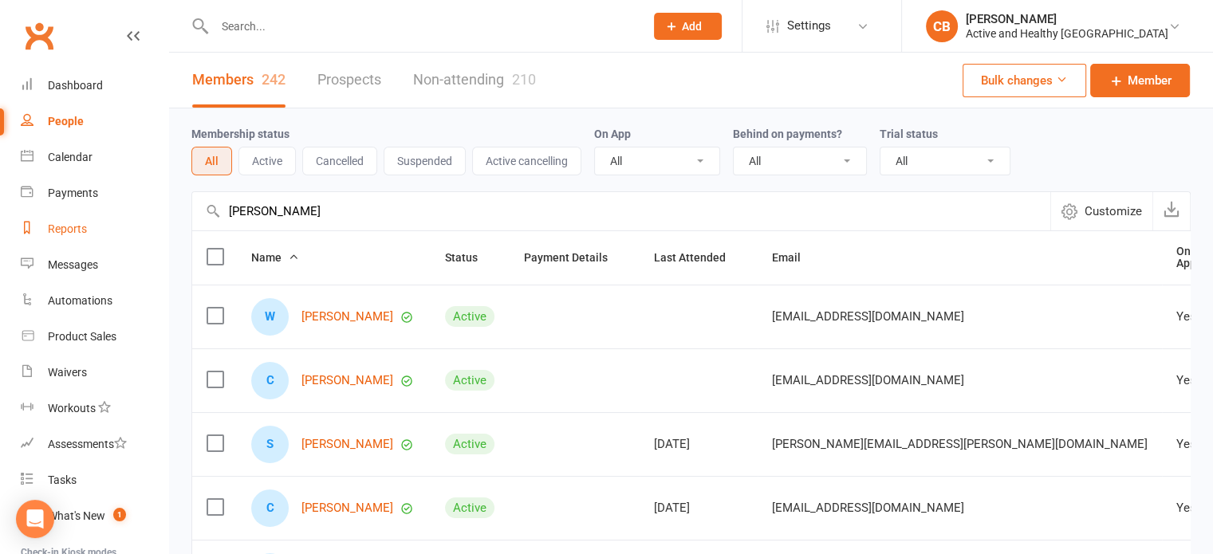
click at [89, 220] on link "Reports" at bounding box center [95, 229] width 148 height 36
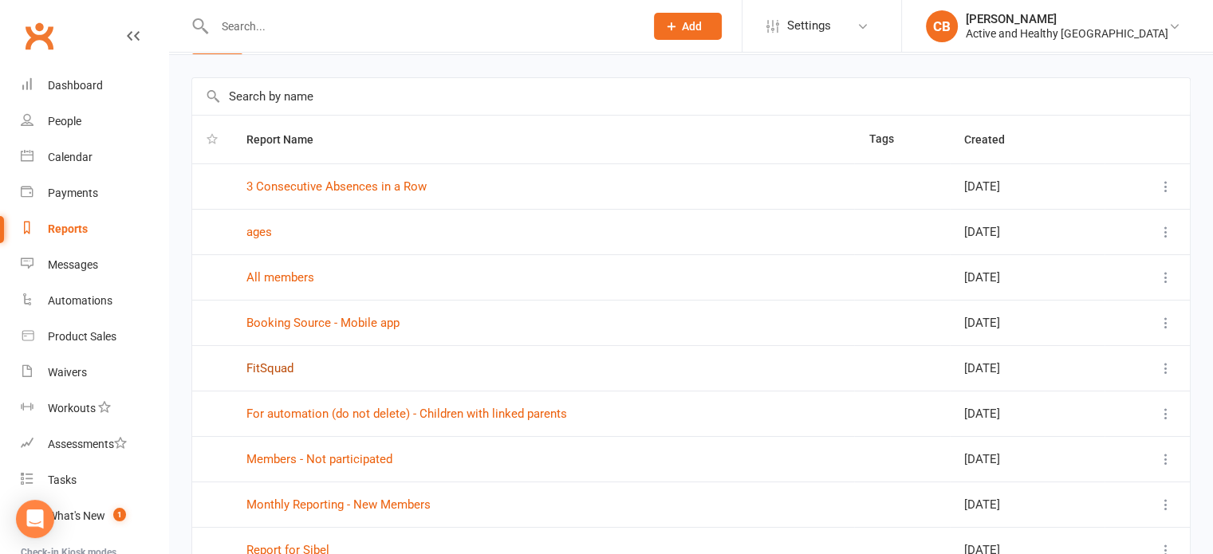
scroll to position [80, 0]
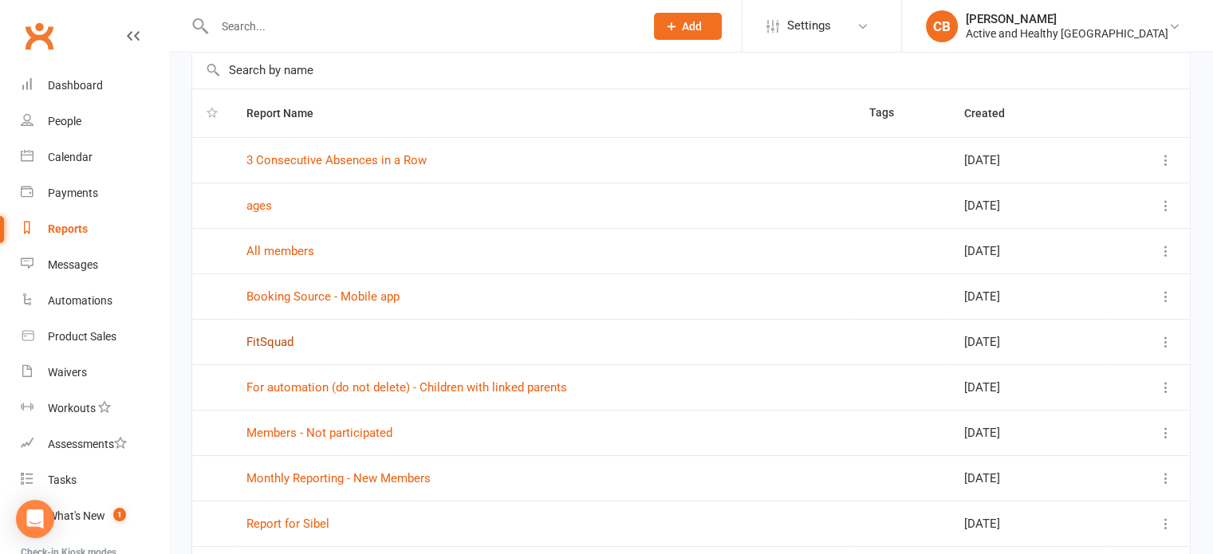
click at [287, 336] on link "FitSquad" at bounding box center [269, 342] width 47 height 14
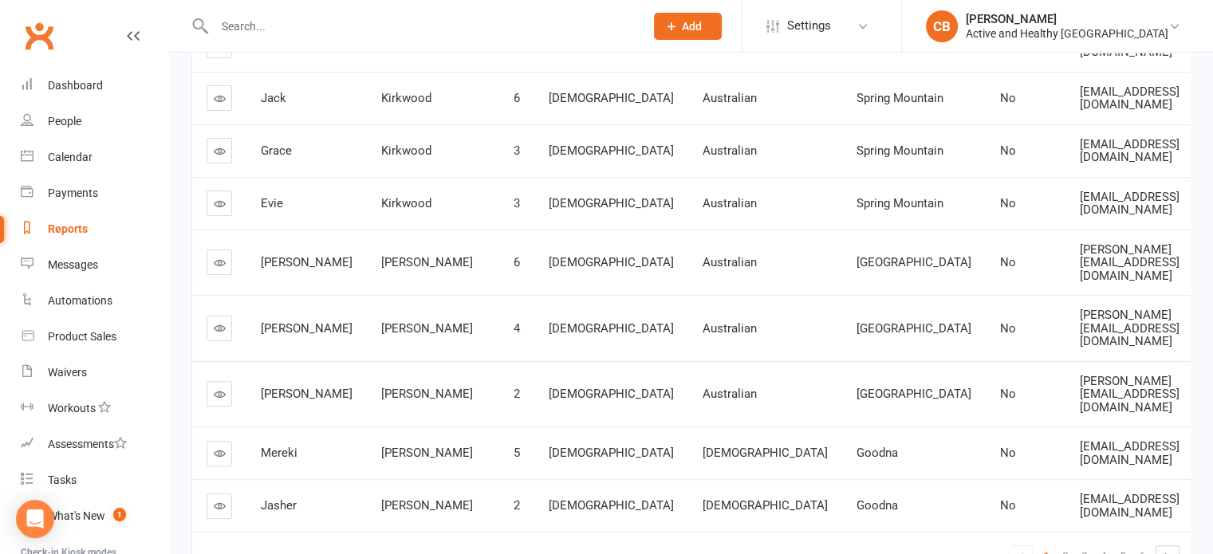
scroll to position [421, 0]
